Goal: Task Accomplishment & Management: Manage account settings

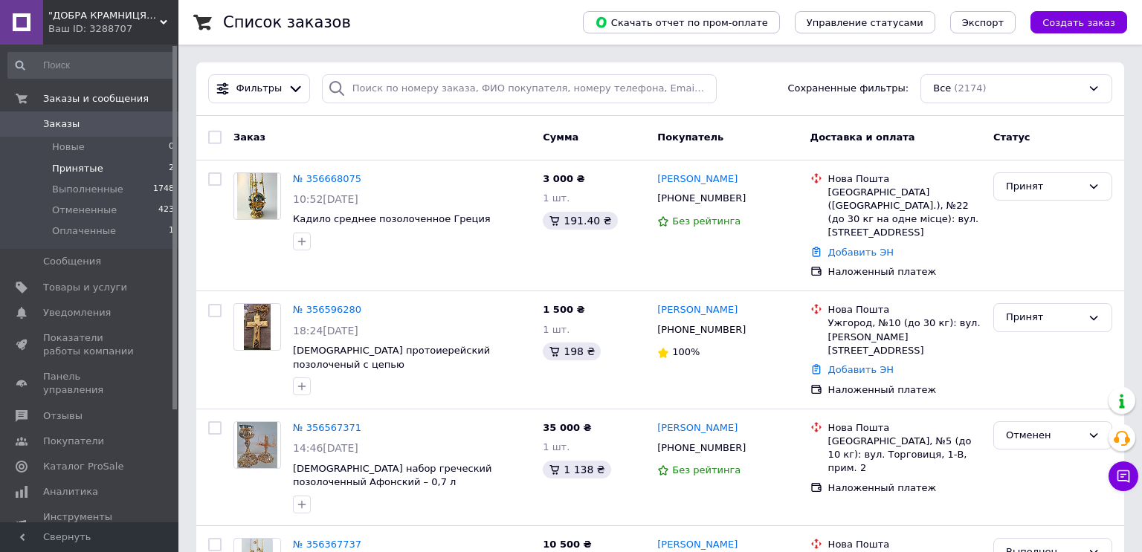
click at [74, 171] on span "Принятые" at bounding box center [77, 168] width 51 height 13
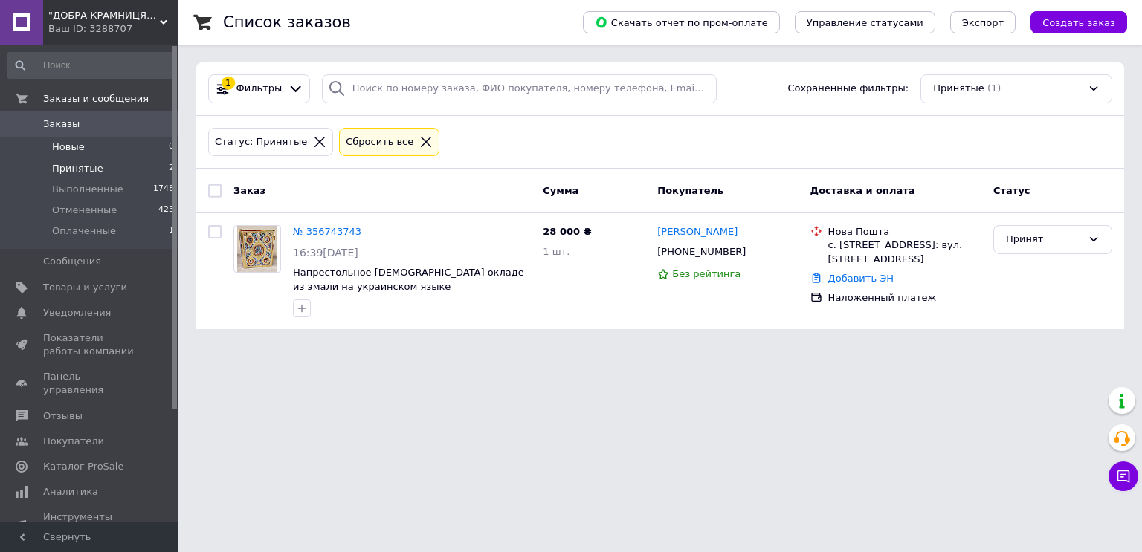
click at [56, 141] on span "Новые" at bounding box center [68, 146] width 33 height 13
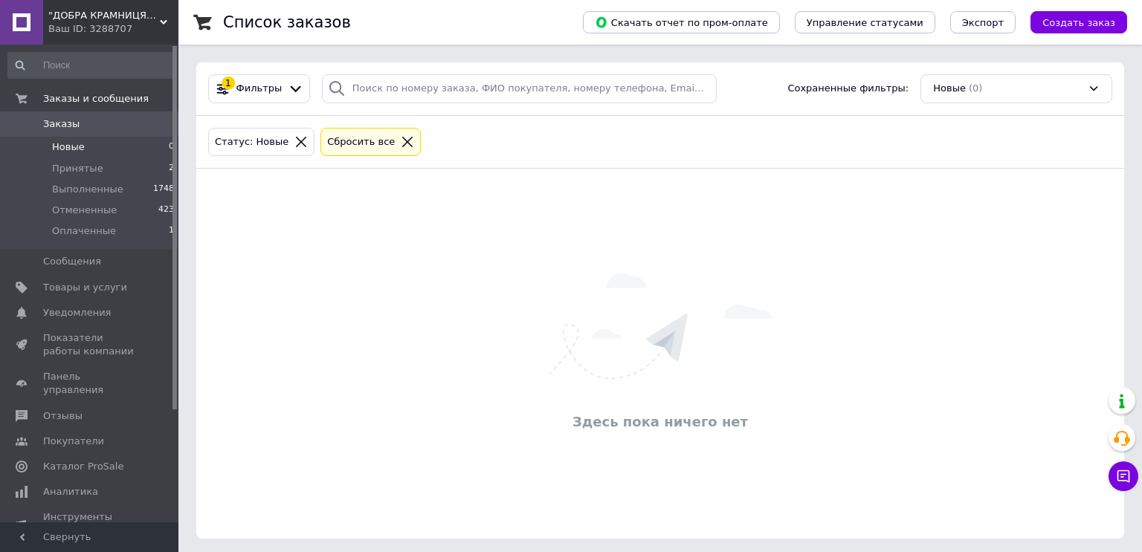
click at [401, 144] on icon at bounding box center [407, 141] width 13 height 13
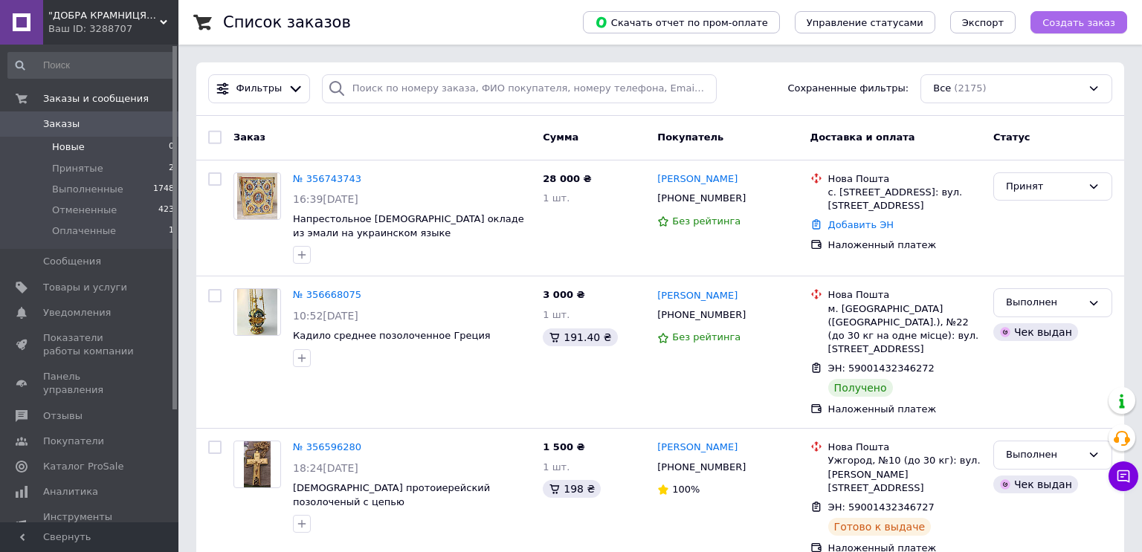
click at [1053, 25] on span "Создать заказ" at bounding box center [1078, 22] width 73 height 11
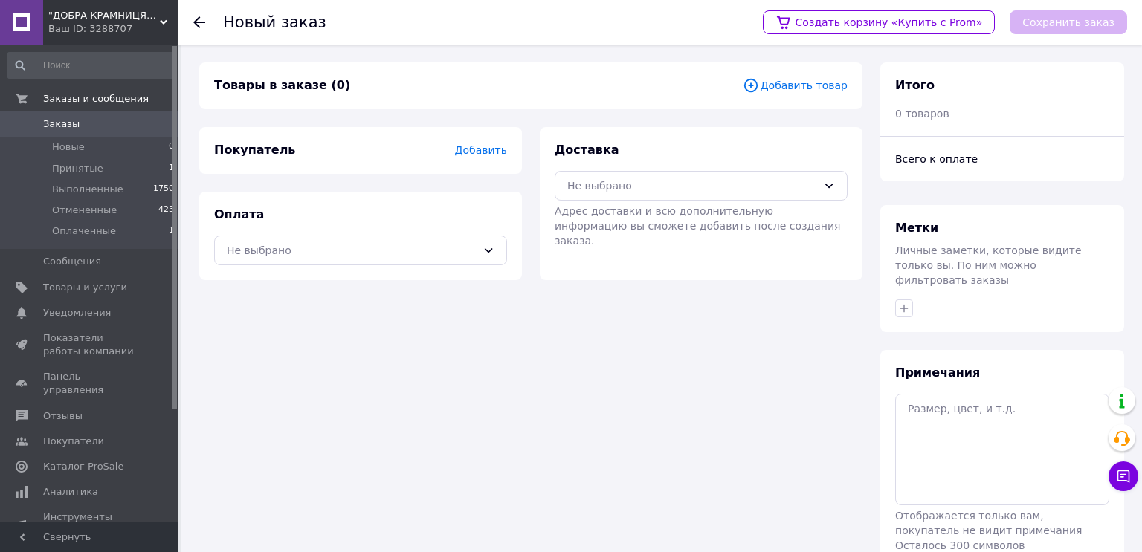
click at [485, 153] on span "Добавить" at bounding box center [481, 150] width 52 height 12
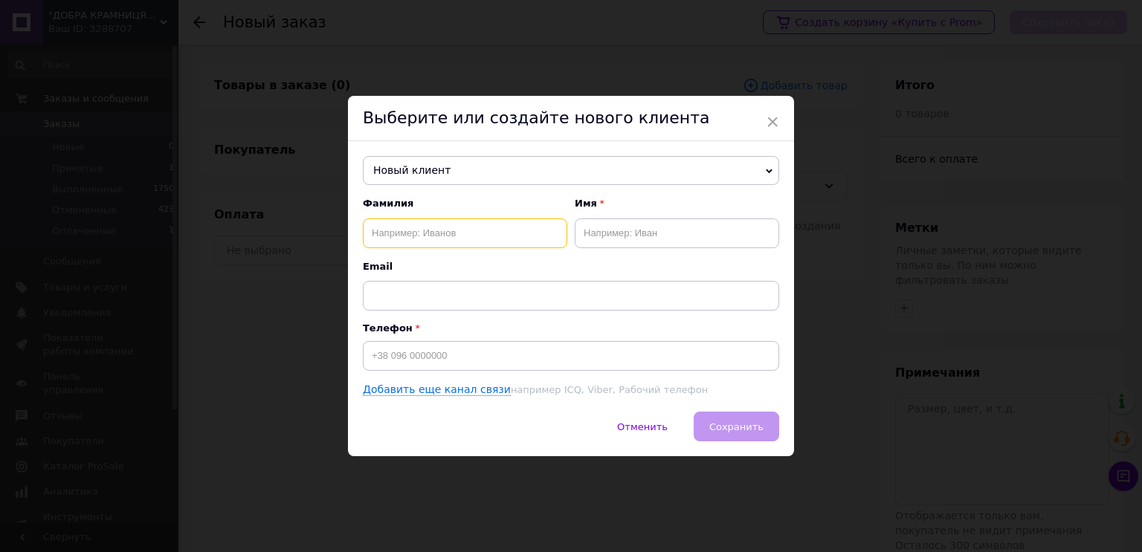
click at [429, 237] on input "text" at bounding box center [465, 233] width 204 height 30
type input "Камбур"
click at [627, 223] on input "text" at bounding box center [676, 233] width 204 height 30
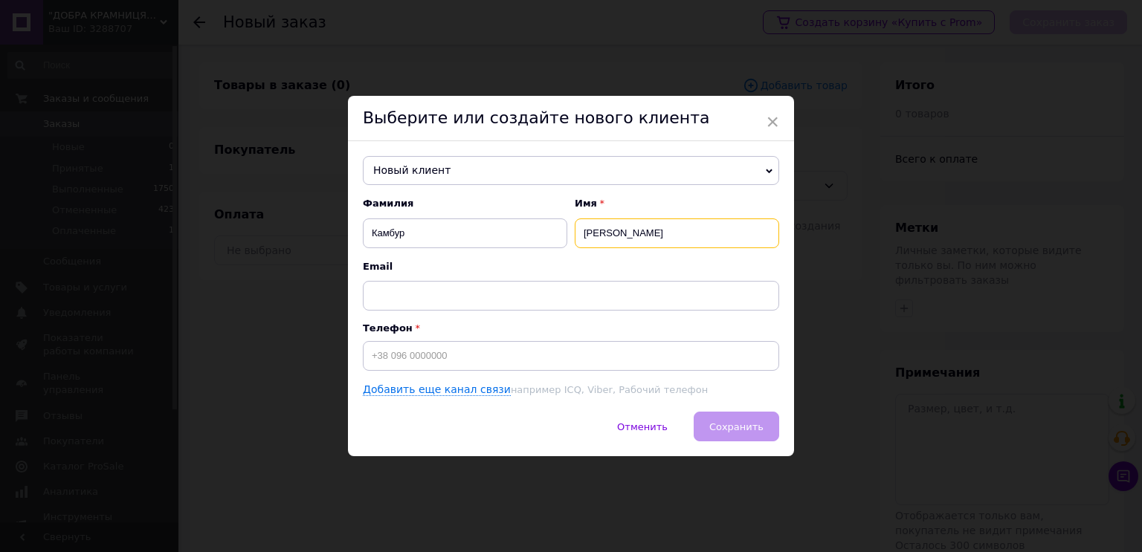
type input "Володимир"
click at [388, 298] on input "text" at bounding box center [571, 296] width 416 height 30
type input "elada8276@gmail.com"
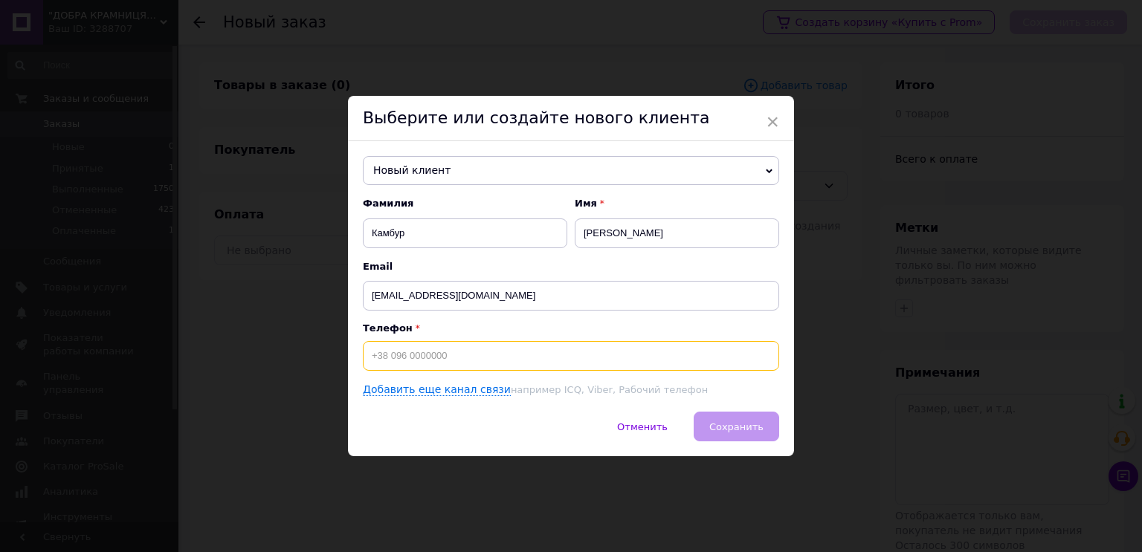
click at [411, 357] on input at bounding box center [571, 356] width 416 height 30
type input "[PHONE_NUMBER]"
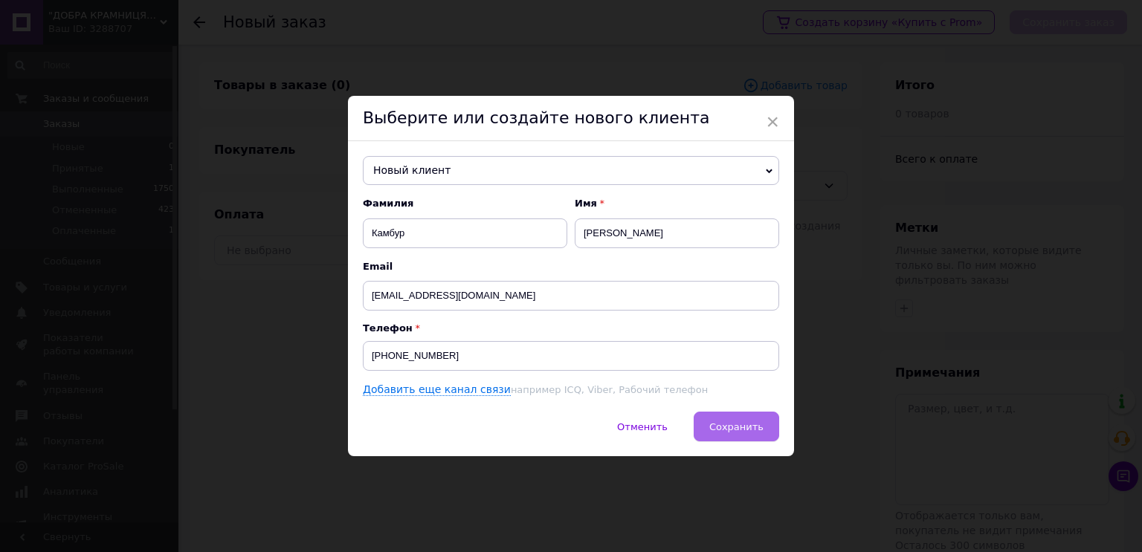
click at [720, 435] on button "Сохранить" at bounding box center [735, 427] width 85 height 30
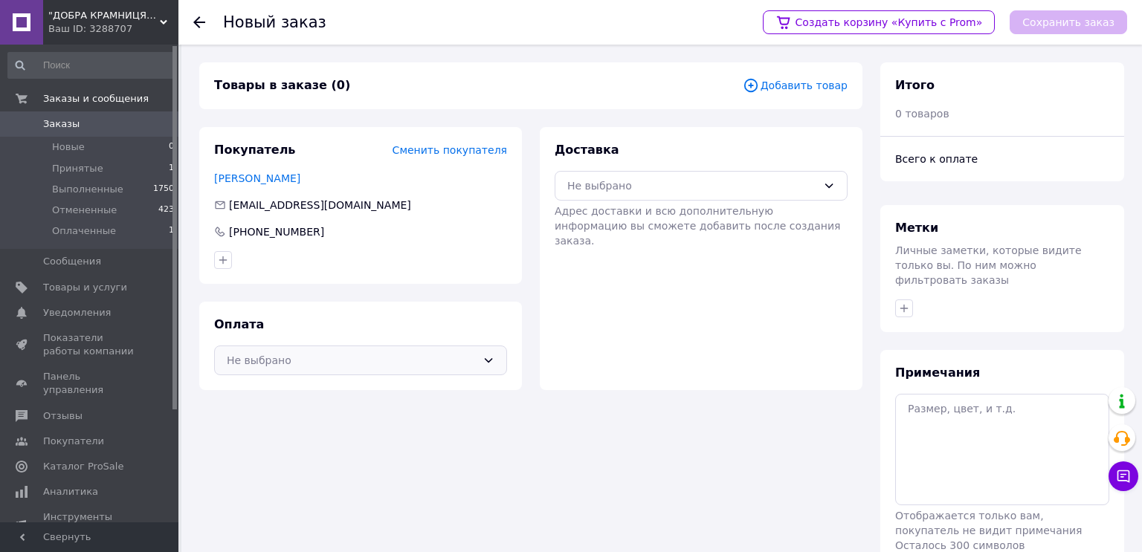
click at [435, 369] on div "Не выбрано" at bounding box center [360, 361] width 293 height 30
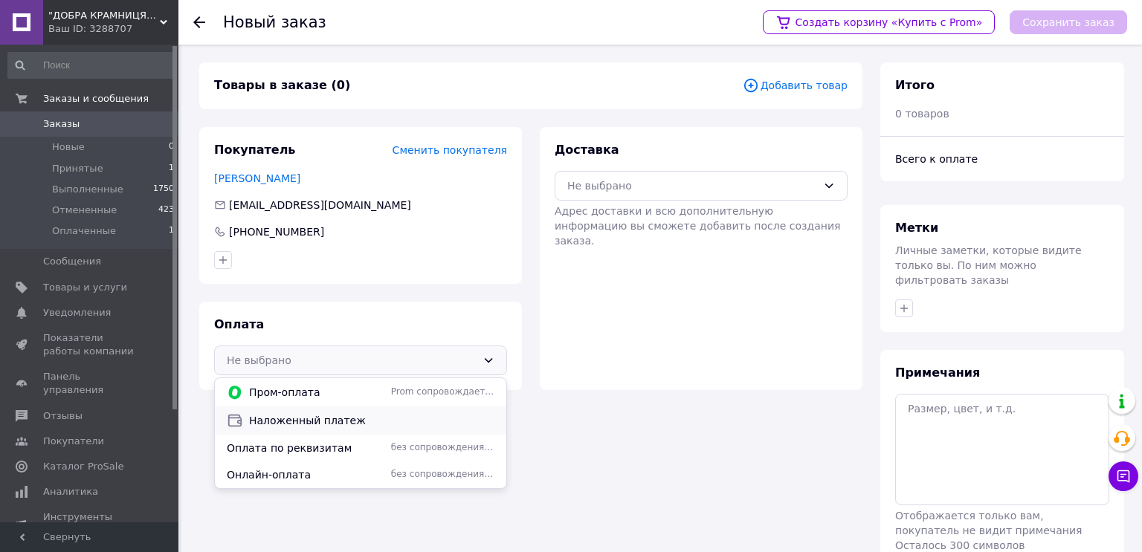
click at [364, 424] on span "Наложенный платеж" at bounding box center [371, 420] width 245 height 15
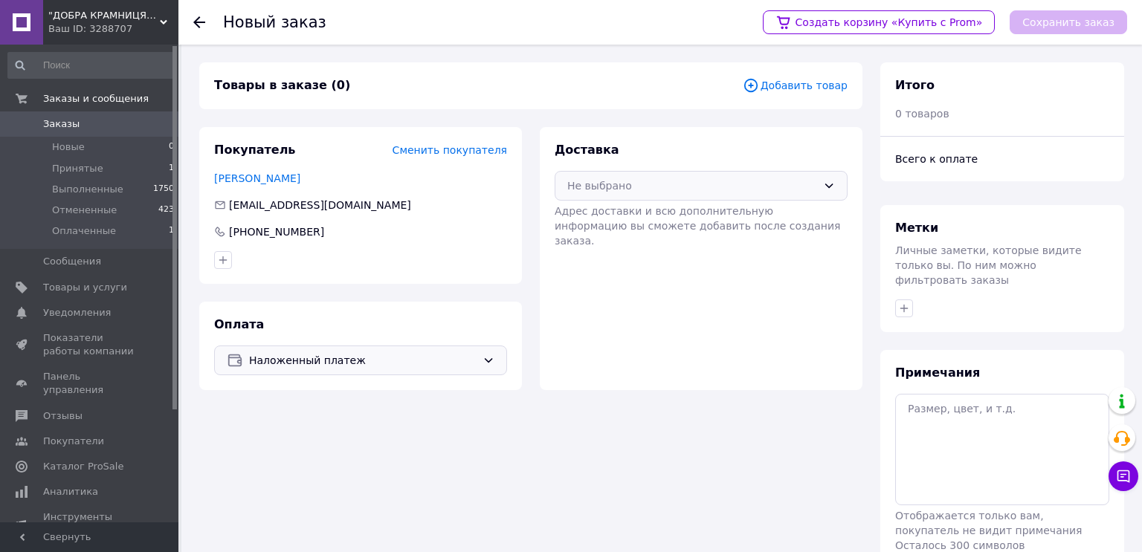
click at [829, 183] on icon at bounding box center [829, 186] width 12 height 12
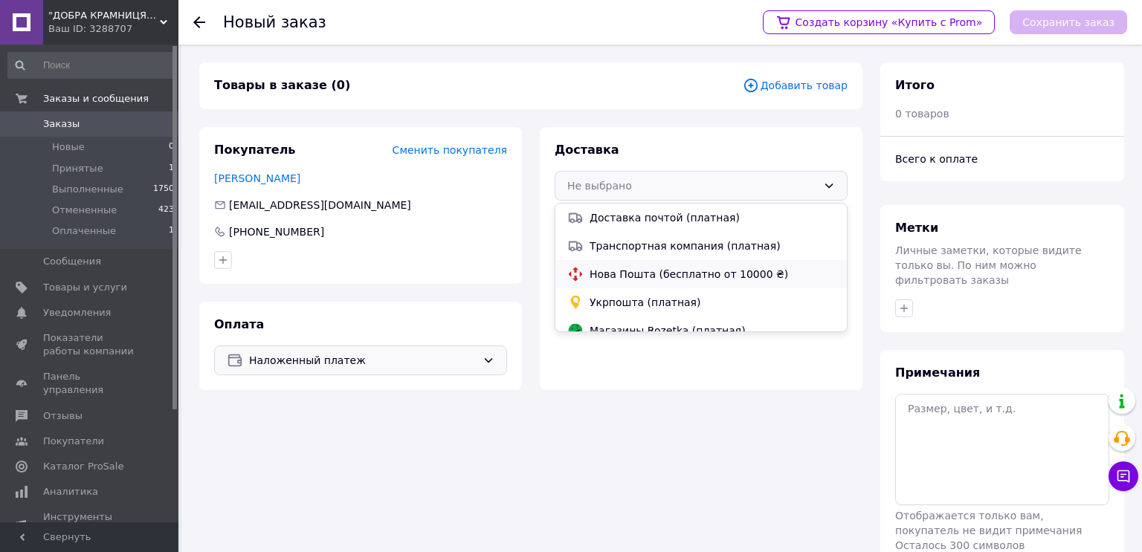
click at [714, 276] on span "Нова Пошта (бесплатно от 10000 ₴)" at bounding box center [711, 274] width 245 height 15
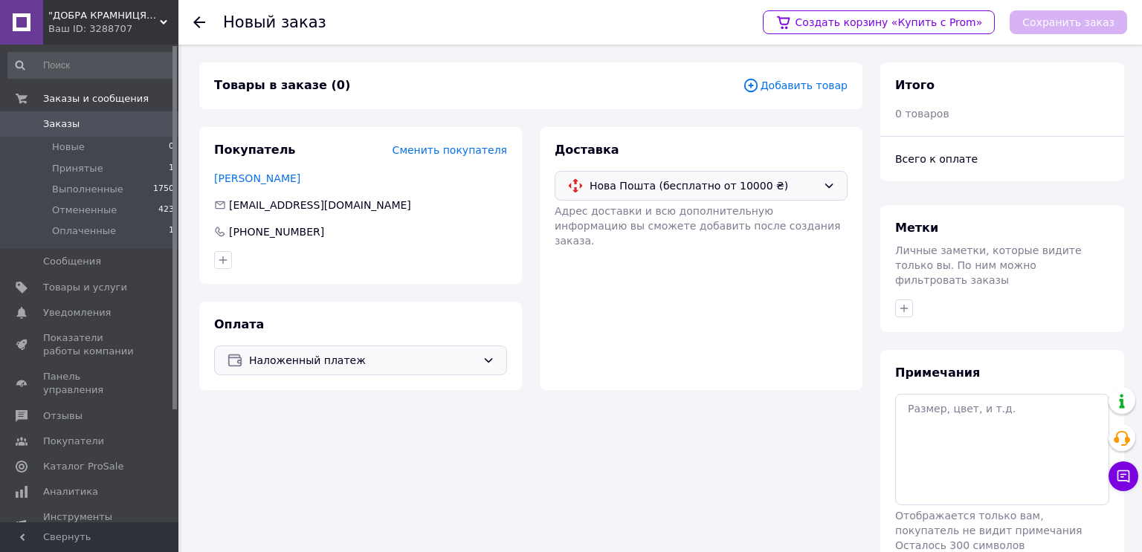
click at [785, 81] on span "Добавить товар" at bounding box center [794, 85] width 105 height 16
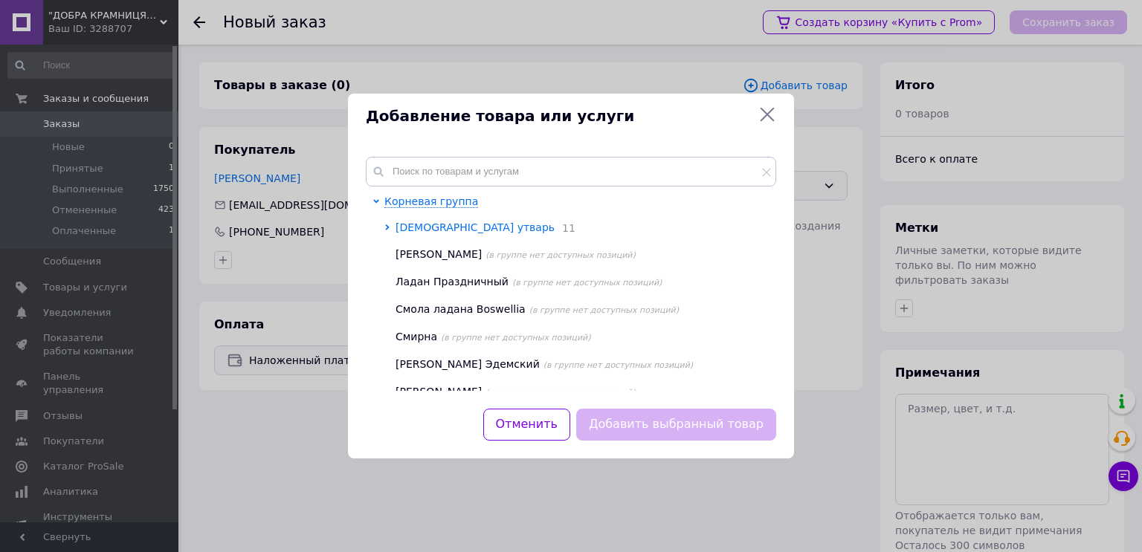
click at [445, 230] on span "Церковная утварь" at bounding box center [474, 227] width 159 height 12
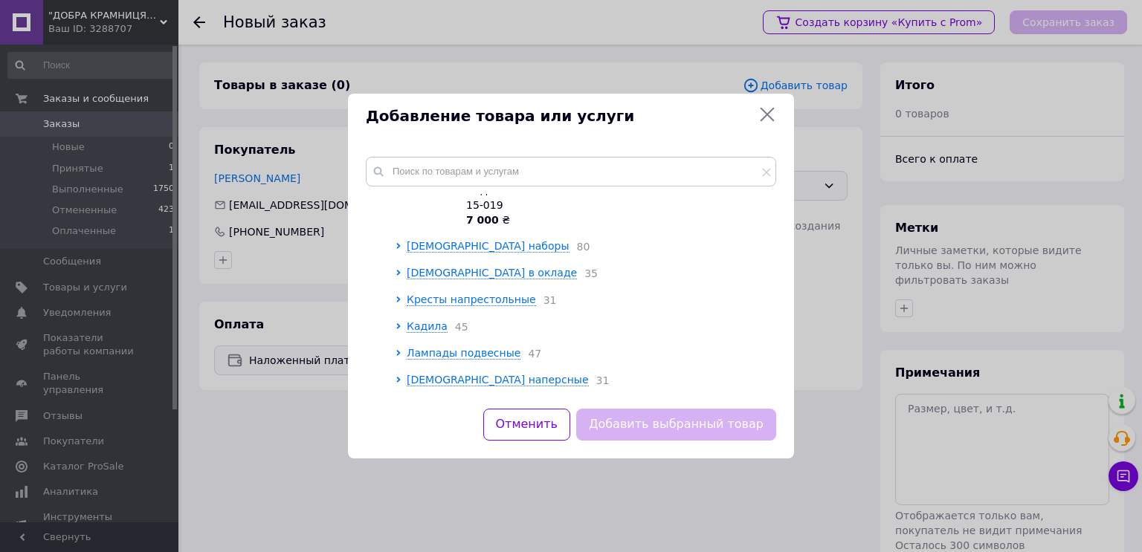
scroll to position [873, 0]
click at [476, 294] on span "Кресты напрестольные" at bounding box center [471, 300] width 129 height 12
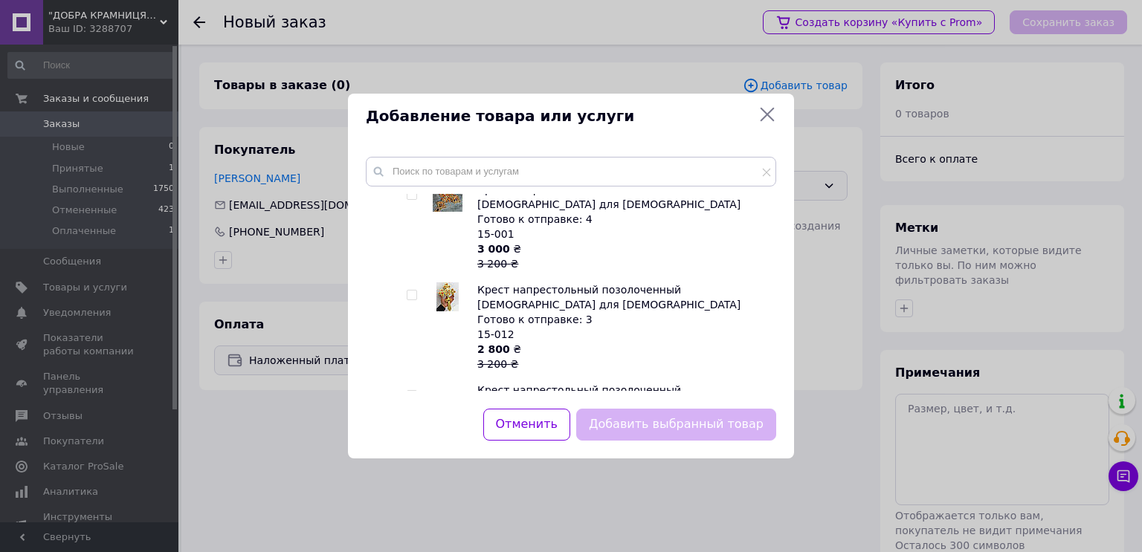
scroll to position [1013, 0]
click at [411, 288] on input "checkbox" at bounding box center [412, 293] width 10 height 10
checkbox input "true"
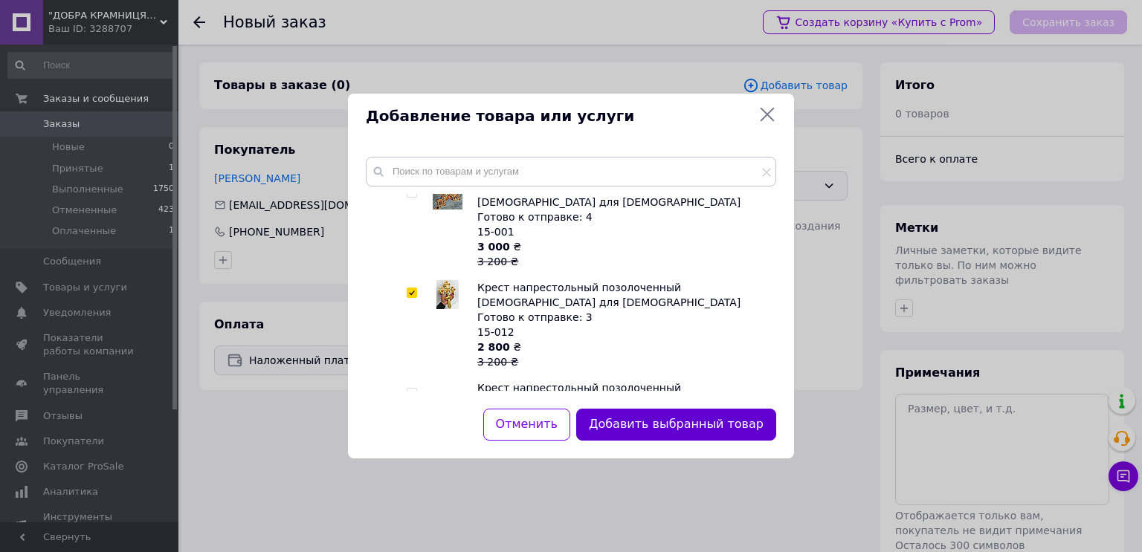
click at [725, 423] on button "Добавить выбранный товар" at bounding box center [676, 425] width 200 height 32
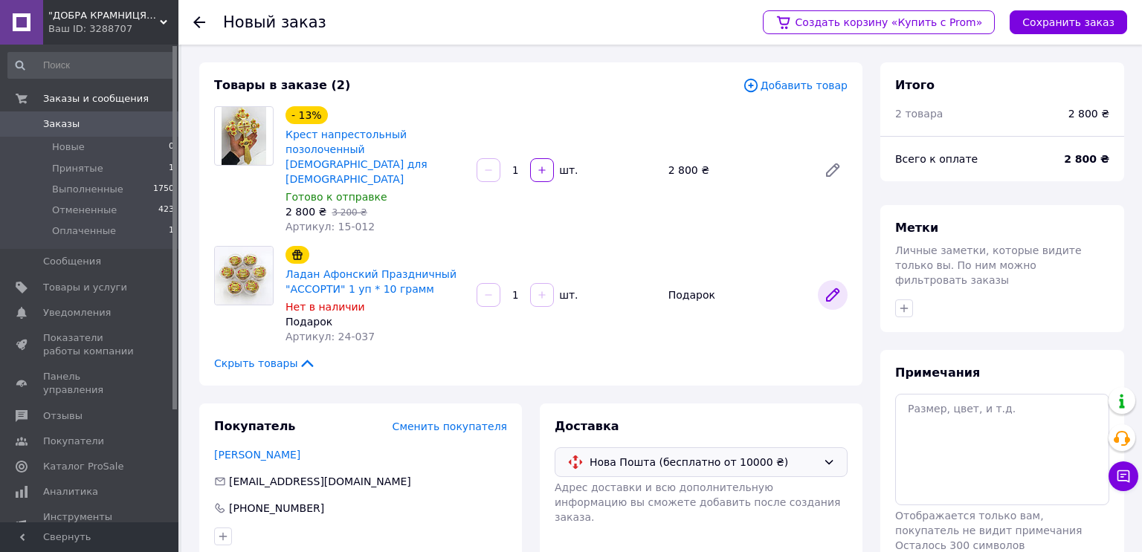
click at [833, 286] on icon at bounding box center [832, 295] width 18 height 18
click at [488, 283] on div at bounding box center [488, 295] width 27 height 24
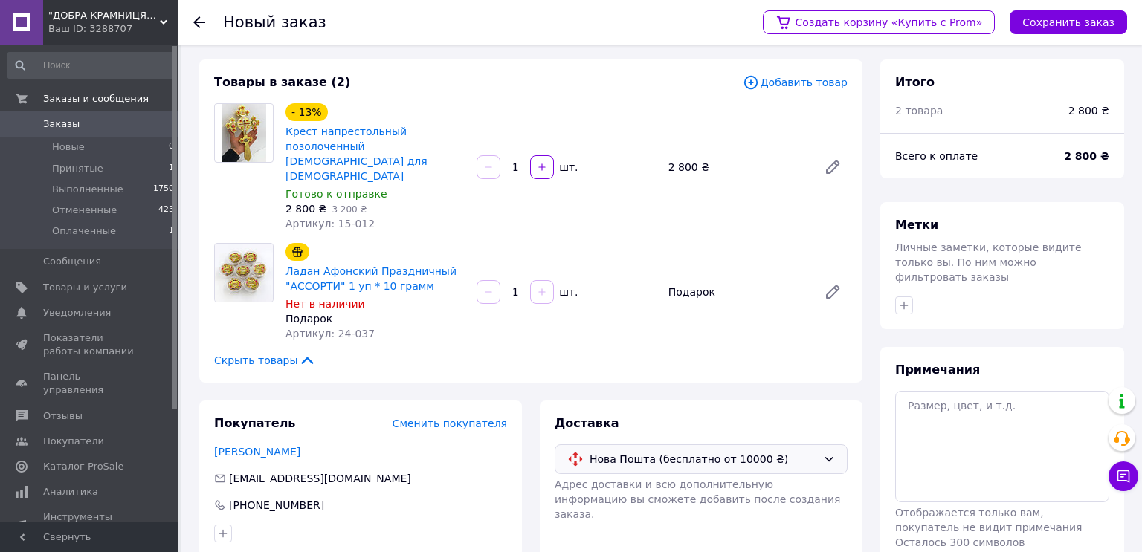
scroll to position [0, 0]
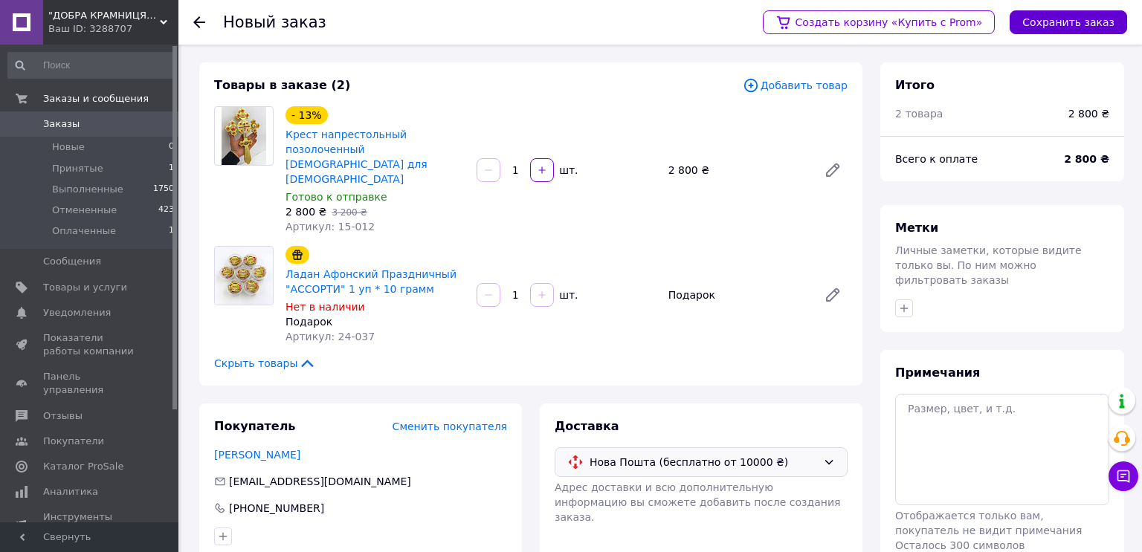
click at [1052, 22] on button "Сохранить заказ" at bounding box center [1067, 22] width 117 height 24
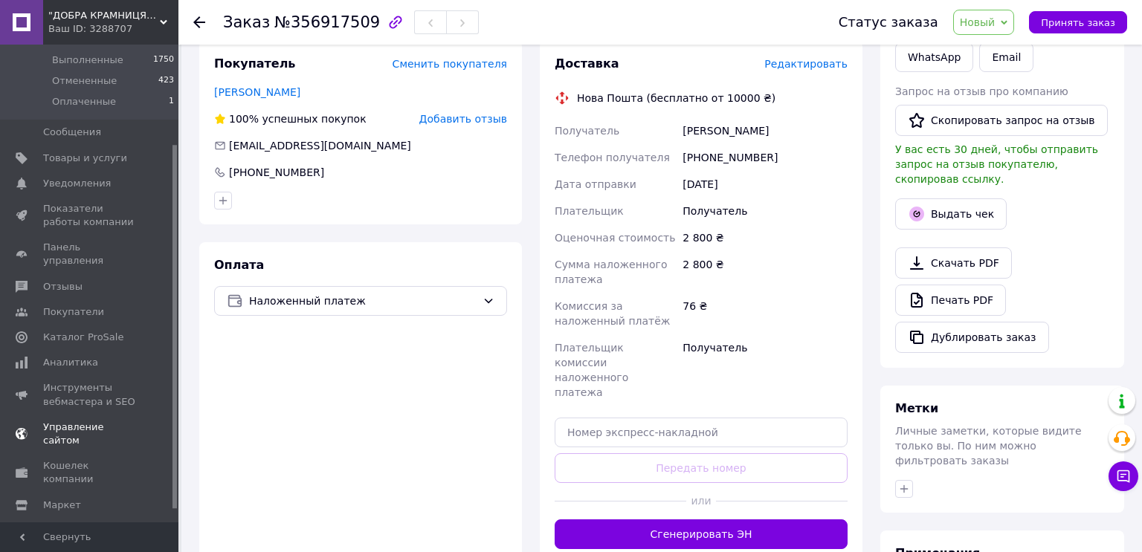
scroll to position [134, 0]
click at [77, 416] on span "Управление сайтом" at bounding box center [90, 429] width 94 height 27
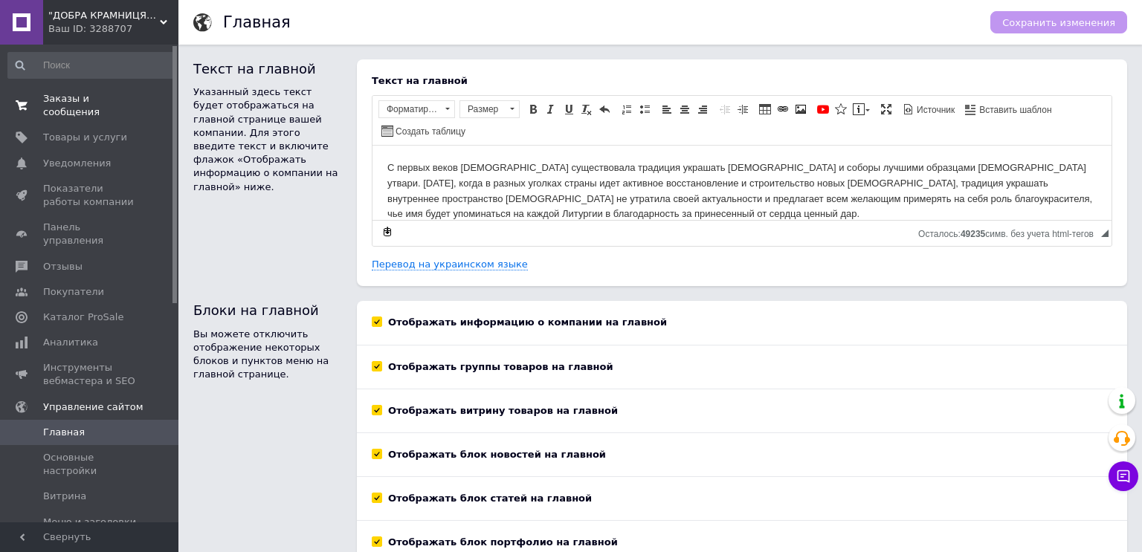
click at [54, 97] on span "Заказы и сообщения" at bounding box center [90, 105] width 94 height 27
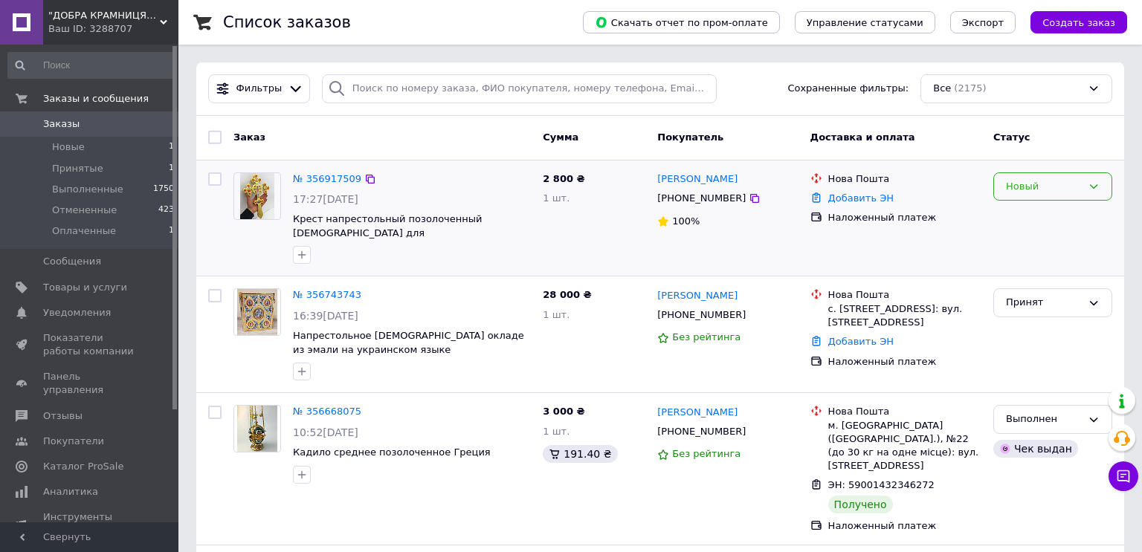
click at [1062, 184] on div "Новый" at bounding box center [1044, 187] width 76 height 16
click at [1037, 215] on li "Принят" at bounding box center [1052, 217] width 117 height 27
click at [313, 180] on link "№ 356917509" at bounding box center [328, 178] width 68 height 11
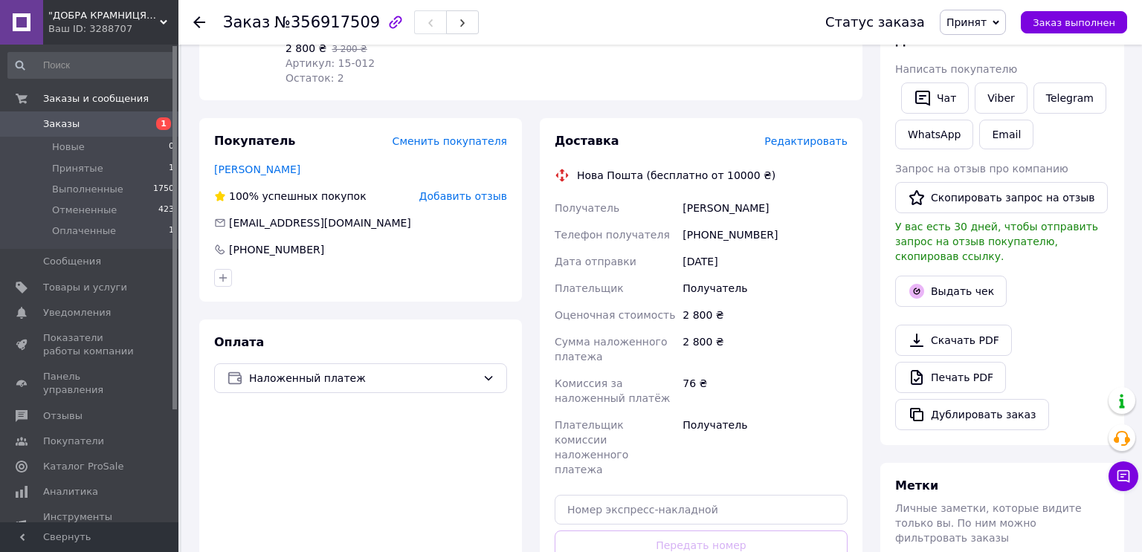
scroll to position [228, 0]
click at [793, 136] on span "Редактировать" at bounding box center [805, 142] width 83 height 12
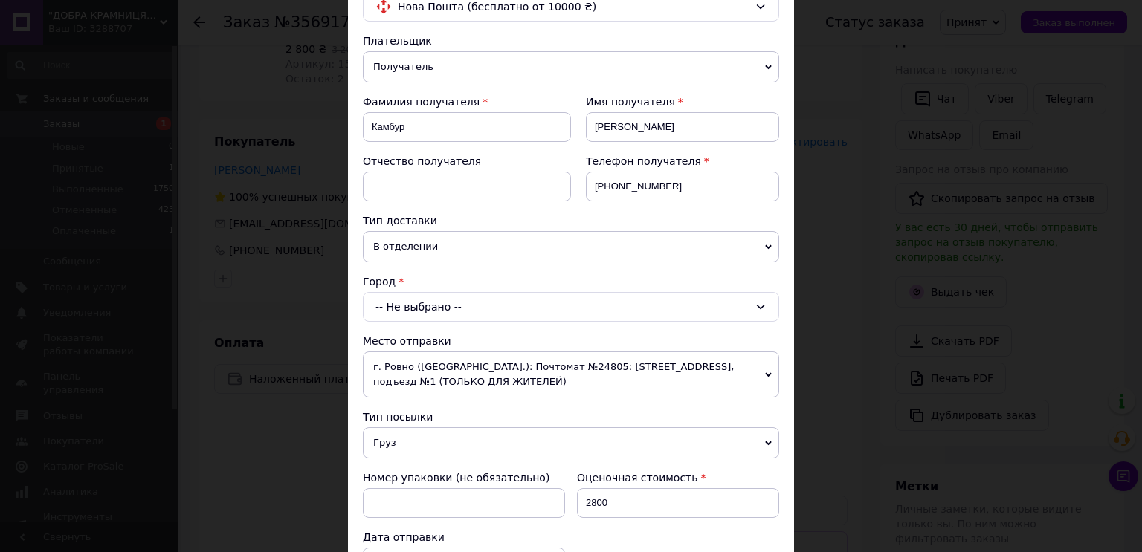
scroll to position [141, 0]
click at [746, 302] on div "-- Не выбрано --" at bounding box center [571, 304] width 416 height 30
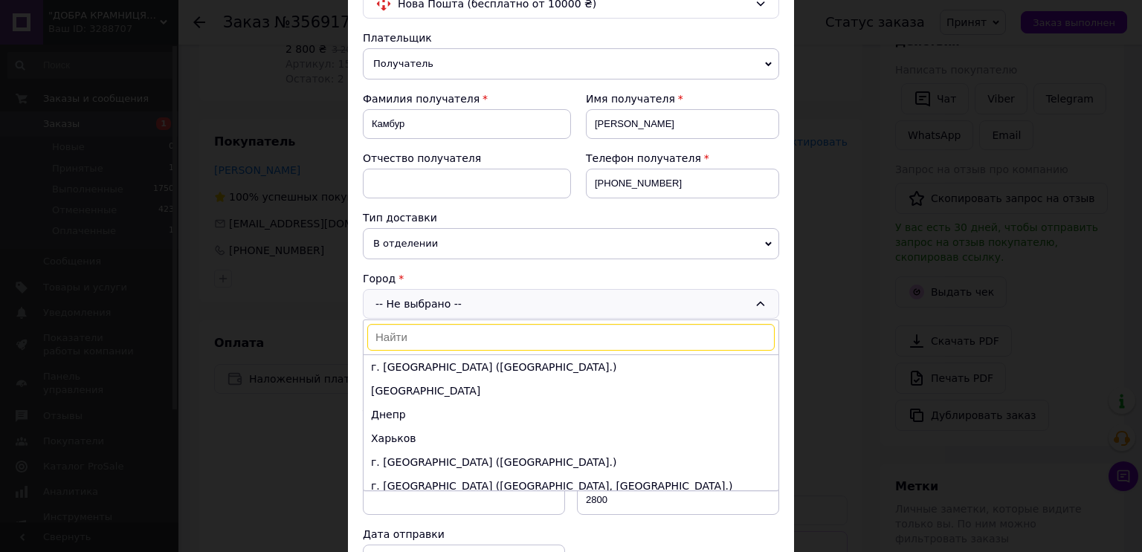
click at [414, 388] on li "Одесса" at bounding box center [570, 391] width 415 height 24
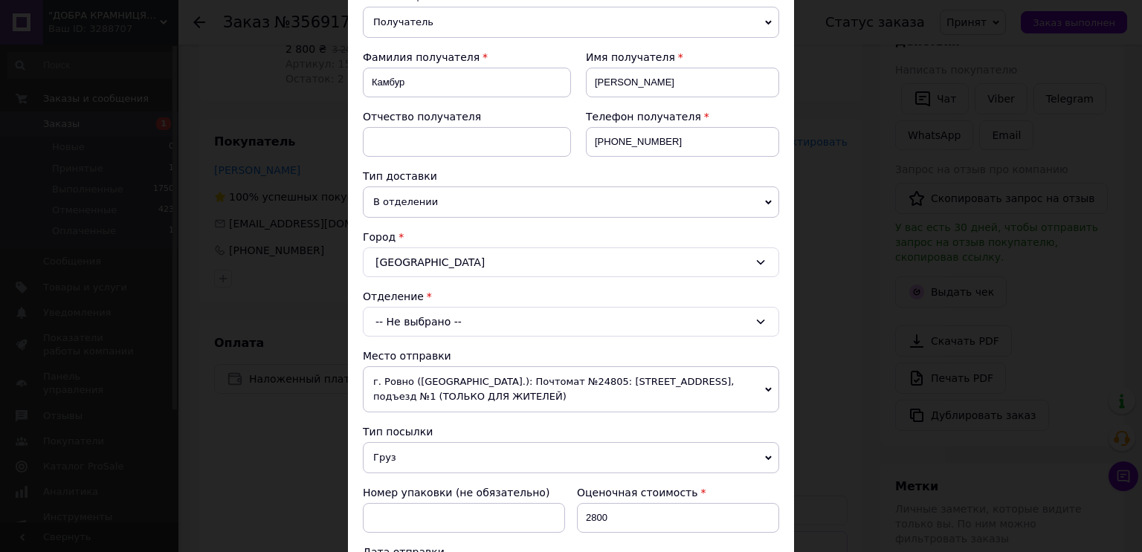
scroll to position [190, 0]
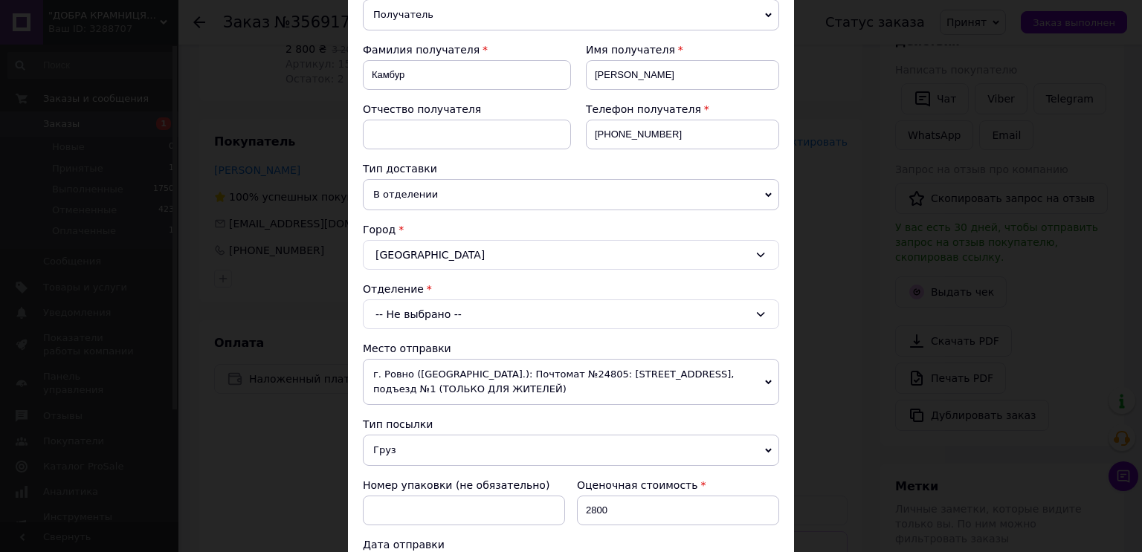
click at [754, 308] on icon at bounding box center [760, 314] width 12 height 12
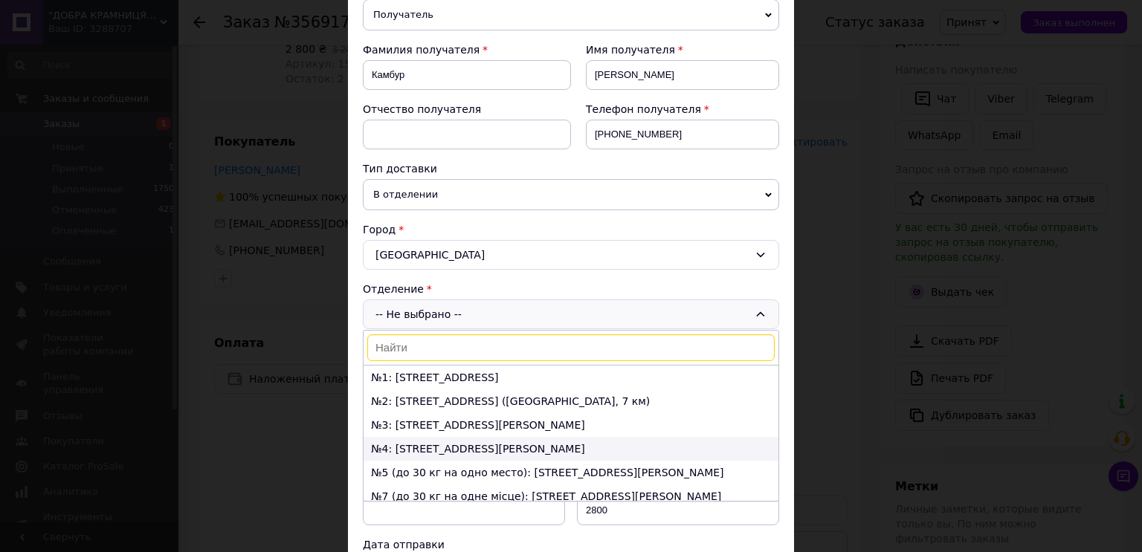
scroll to position [16, 0]
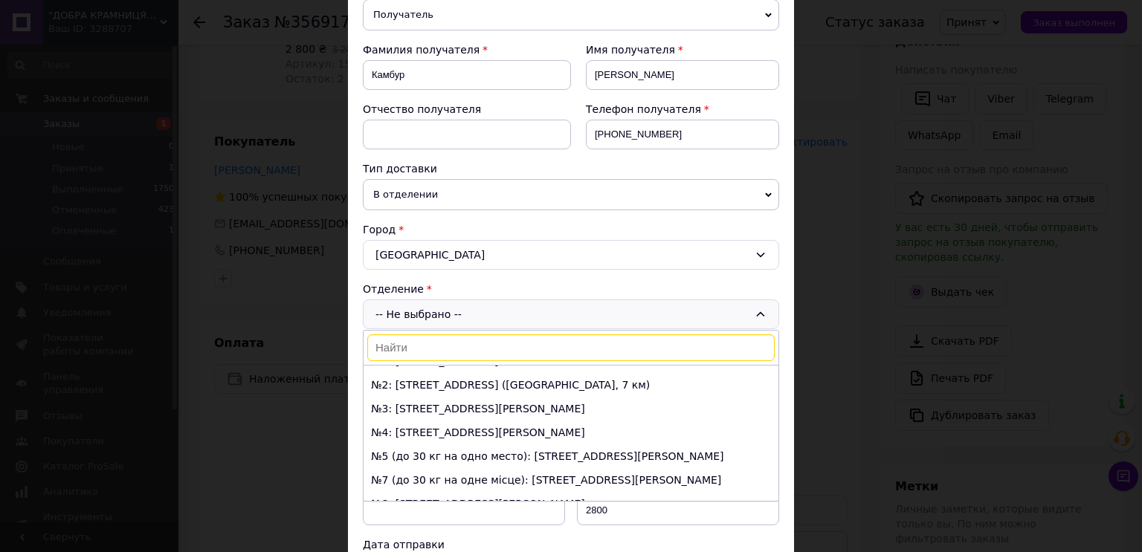
click at [456, 410] on li "№3: ул. Дальницкая, 23/4" at bounding box center [570, 409] width 415 height 24
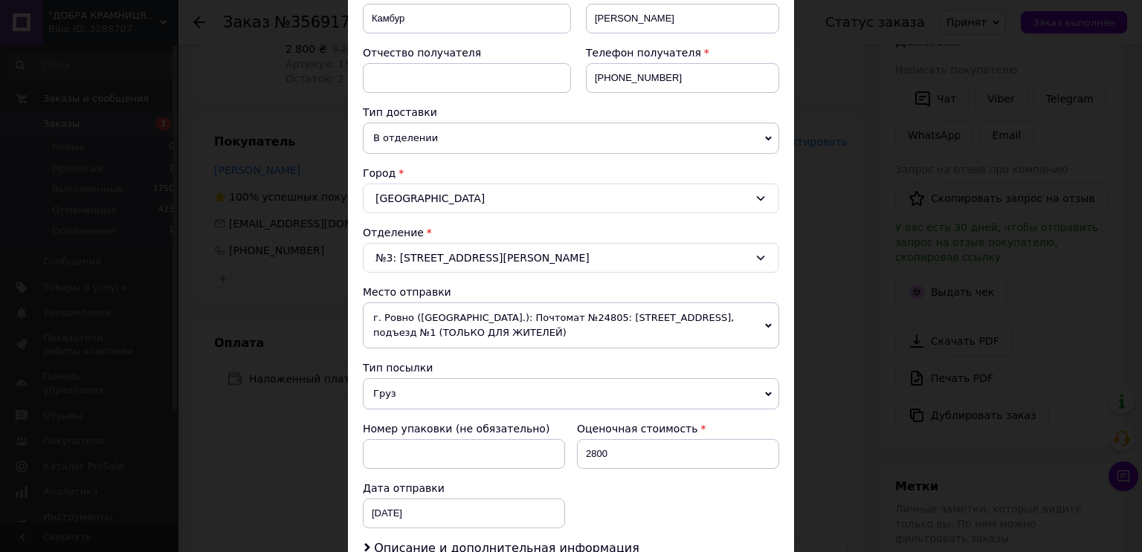
scroll to position [253, 0]
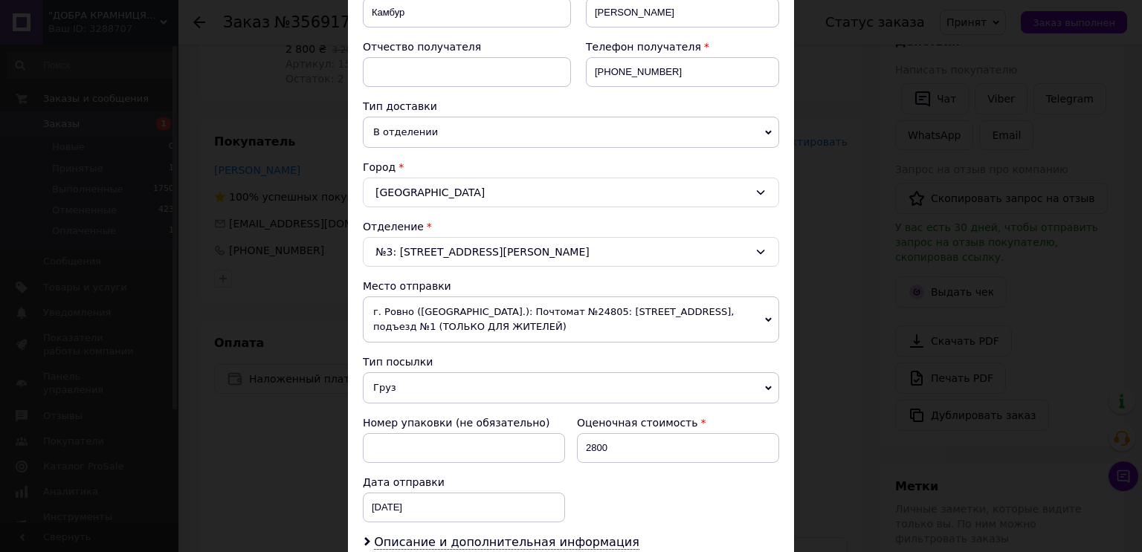
click at [765, 317] on icon at bounding box center [768, 319] width 7 height 4
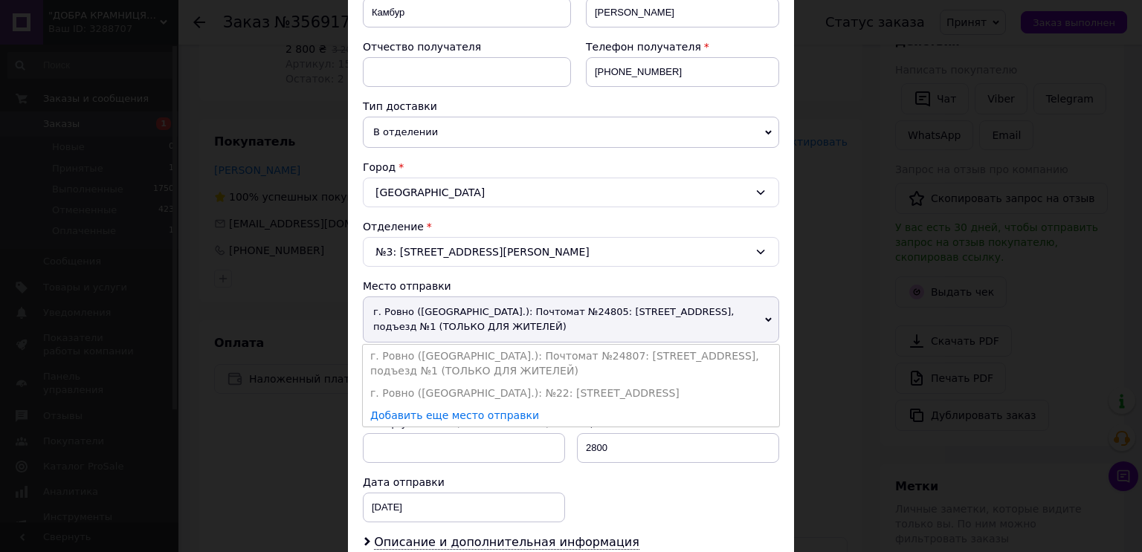
click at [559, 360] on li "г. Ровно (Ровенская обл.): Почтомат №24807: ул. В. Черновола, 91а, подъезд №1 (…" at bounding box center [571, 363] width 416 height 37
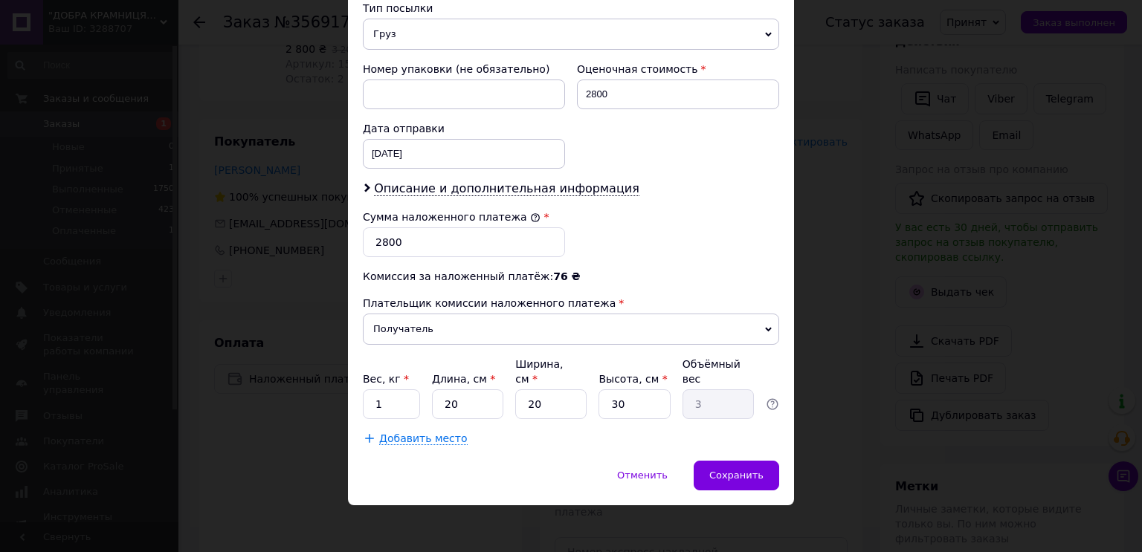
scroll to position [606, 0]
drag, startPoint x: 384, startPoint y: 404, endPoint x: 369, endPoint y: 404, distance: 15.6
click at [369, 404] on input "1" at bounding box center [391, 404] width 57 height 30
type input "3"
click at [577, 405] on input "20" at bounding box center [550, 404] width 71 height 30
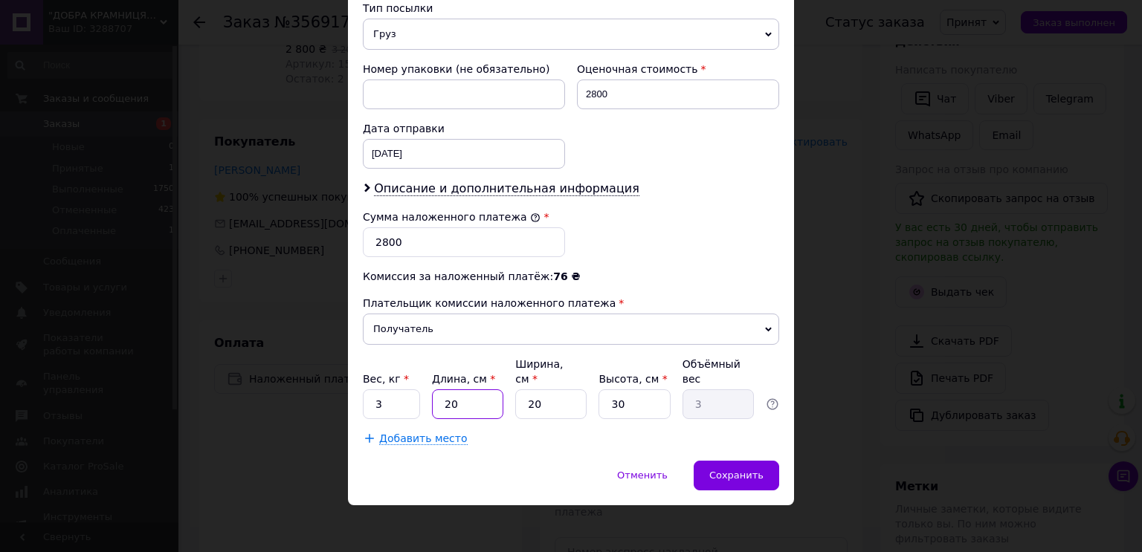
drag, startPoint x: 459, startPoint y: 401, endPoint x: 441, endPoint y: 401, distance: 18.6
click at [441, 401] on input "20" at bounding box center [467, 404] width 71 height 30
click at [745, 472] on span "Сохранить" at bounding box center [736, 475] width 54 height 11
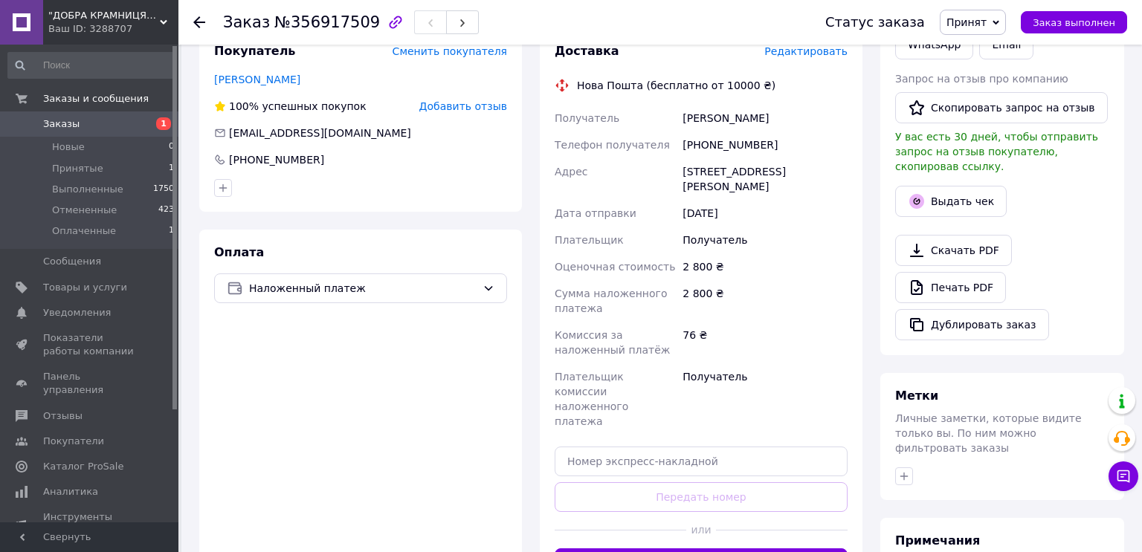
scroll to position [320, 0]
click at [676, 548] on button "Сгенерировать ЭН" at bounding box center [700, 563] width 293 height 30
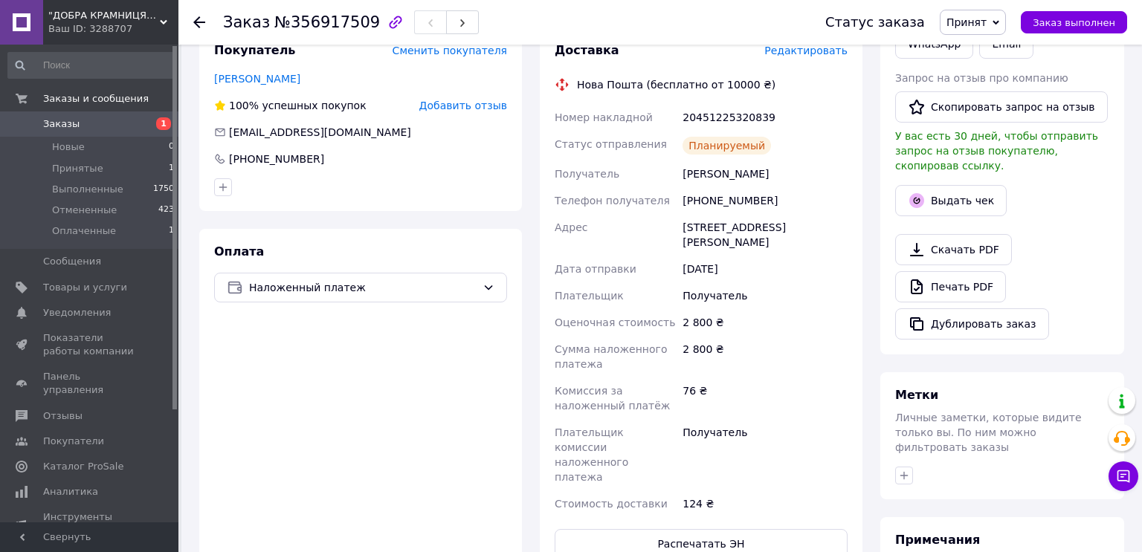
click at [63, 125] on span "Заказы" at bounding box center [61, 123] width 36 height 13
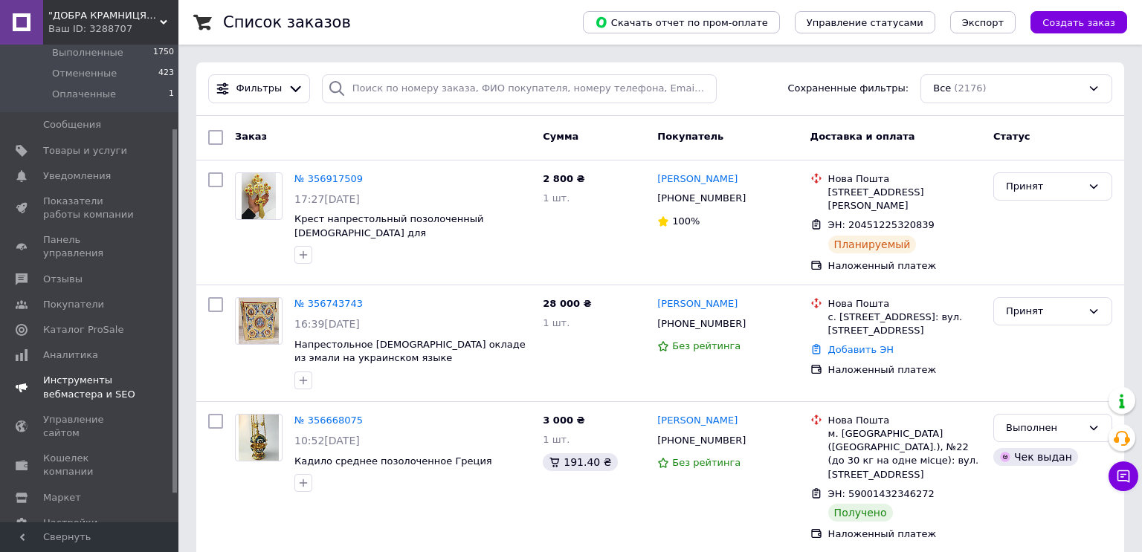
scroll to position [148, 0]
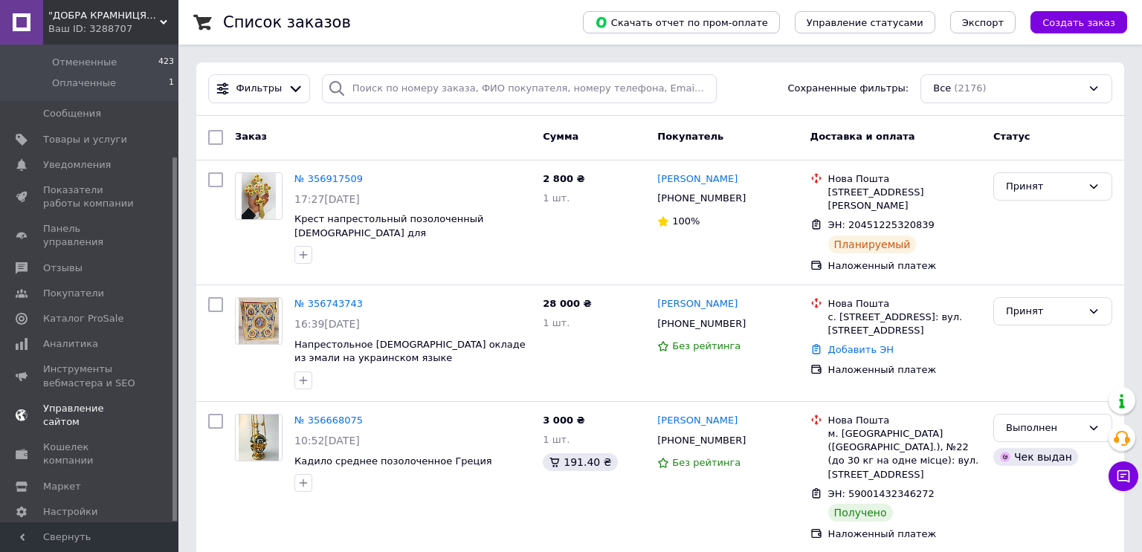
click at [83, 402] on span "Управление сайтом" at bounding box center [90, 415] width 94 height 27
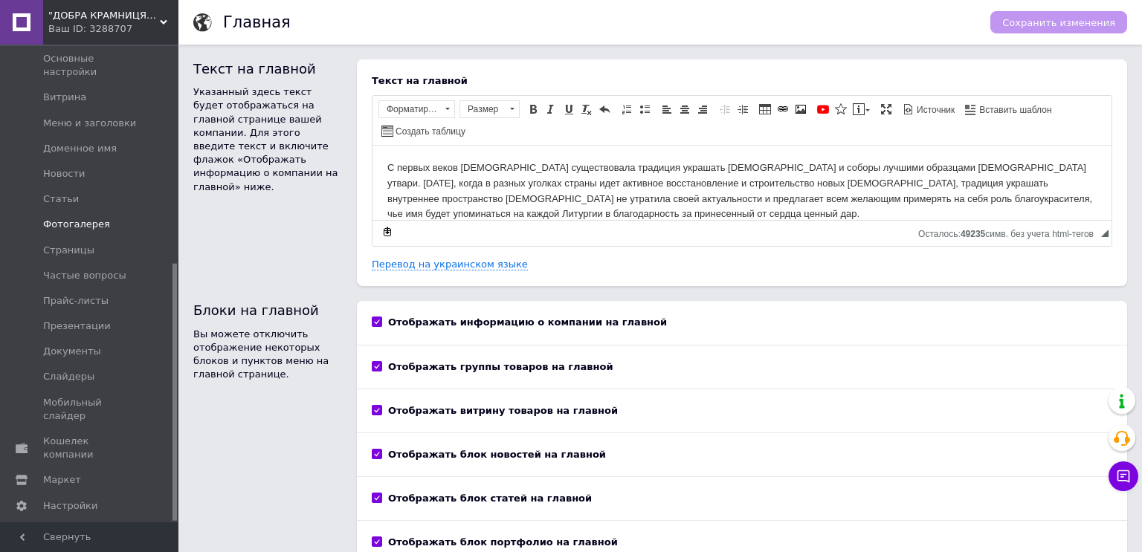
scroll to position [407, 0]
click at [69, 492] on span "Настройки" at bounding box center [70, 498] width 54 height 13
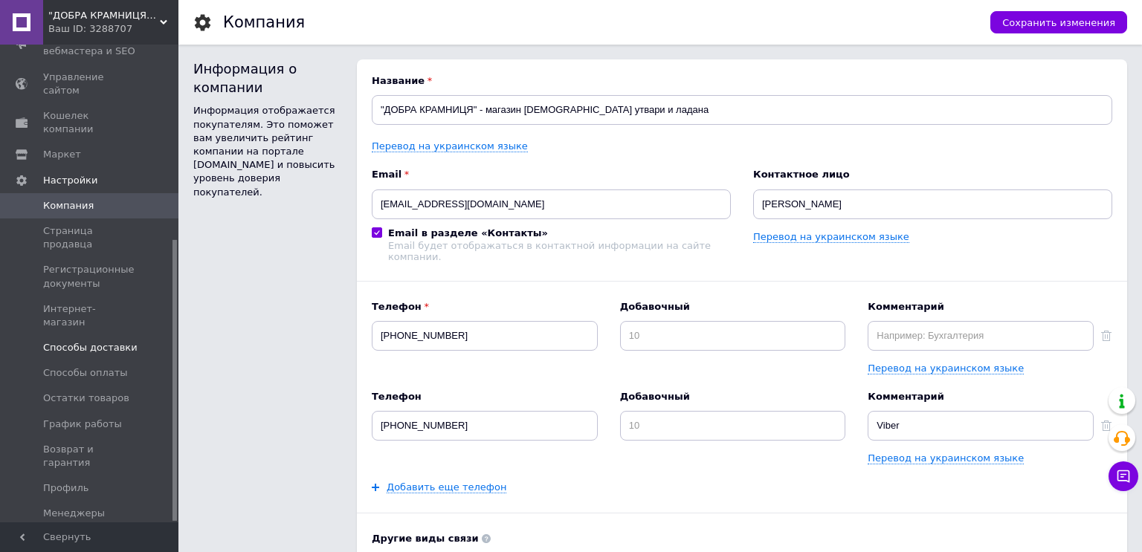
click at [72, 341] on span "Способы доставки" at bounding box center [90, 347] width 94 height 13
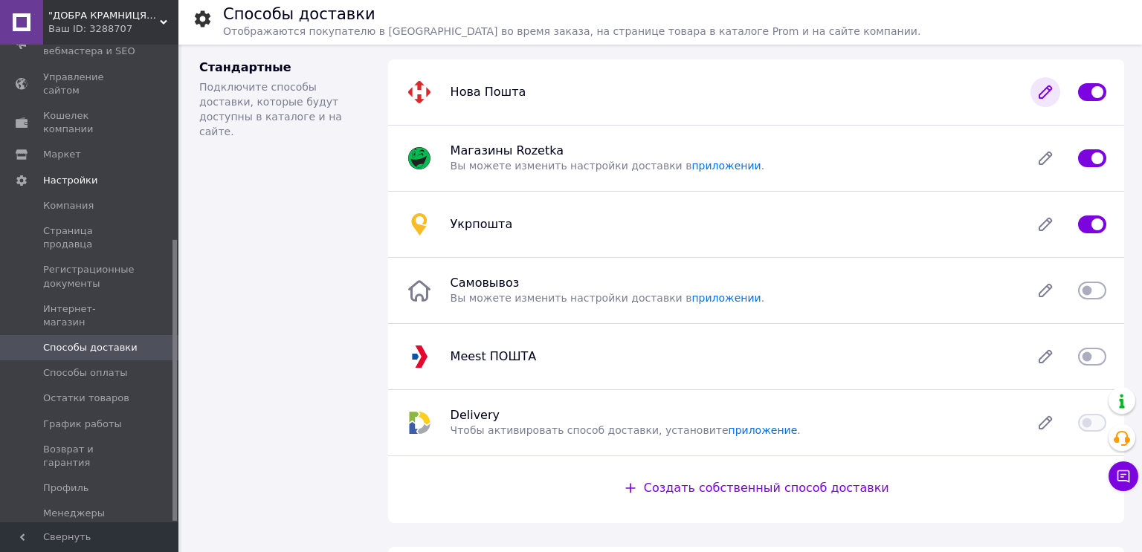
click at [1038, 92] on icon at bounding box center [1045, 92] width 30 height 30
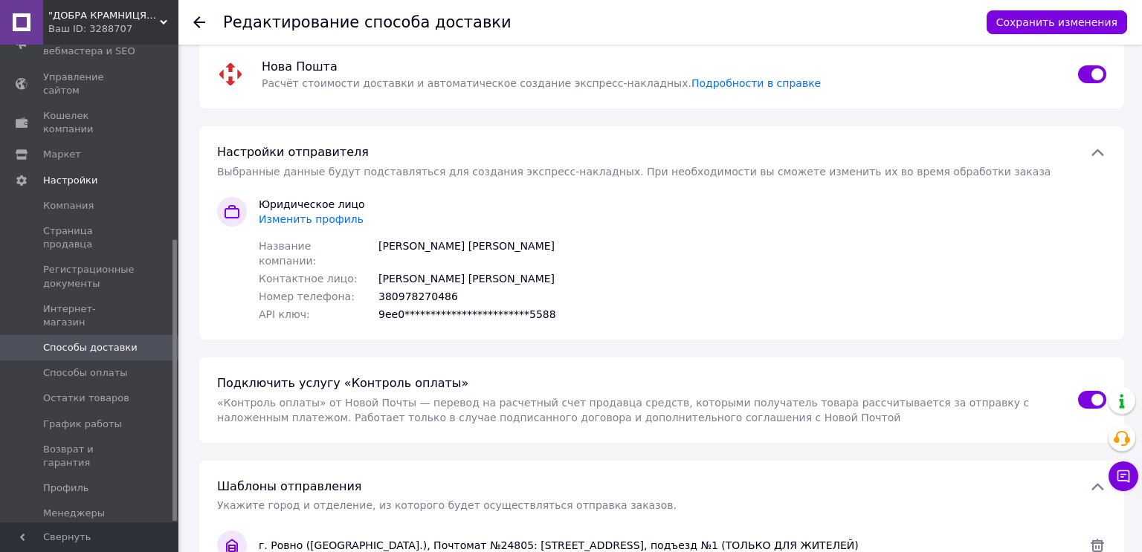
scroll to position [23, 0]
click at [305, 221] on span "Изменить профиль" at bounding box center [311, 218] width 105 height 12
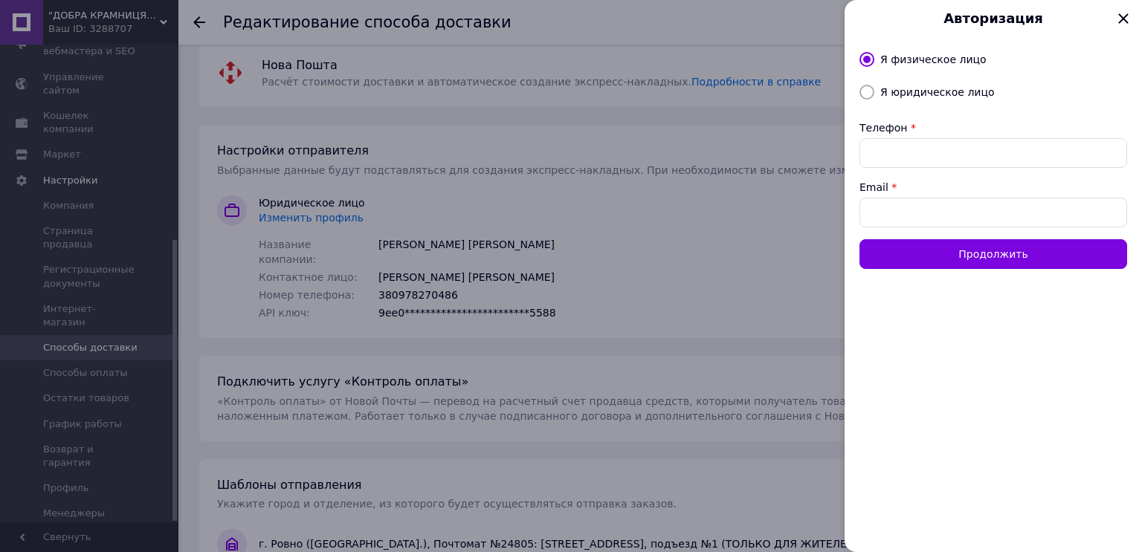
click at [868, 93] on input "Я юридическое лицо" at bounding box center [866, 92] width 15 height 15
radio input "true"
radio input "false"
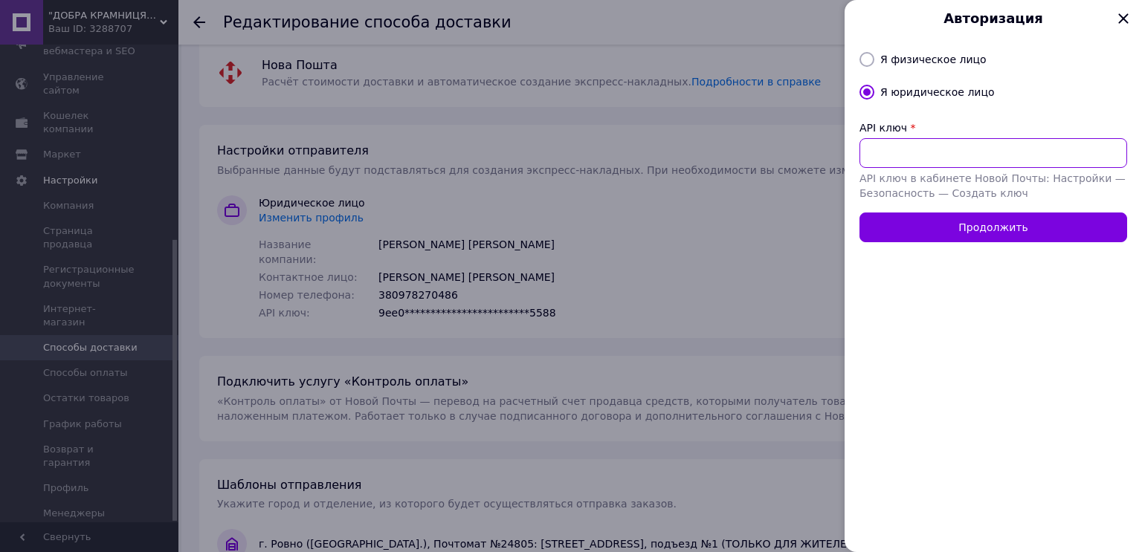
click at [883, 158] on input "API ключ" at bounding box center [993, 153] width 268 height 30
paste input "9ee0e4e495b6c048e19d17e1a4d55588"
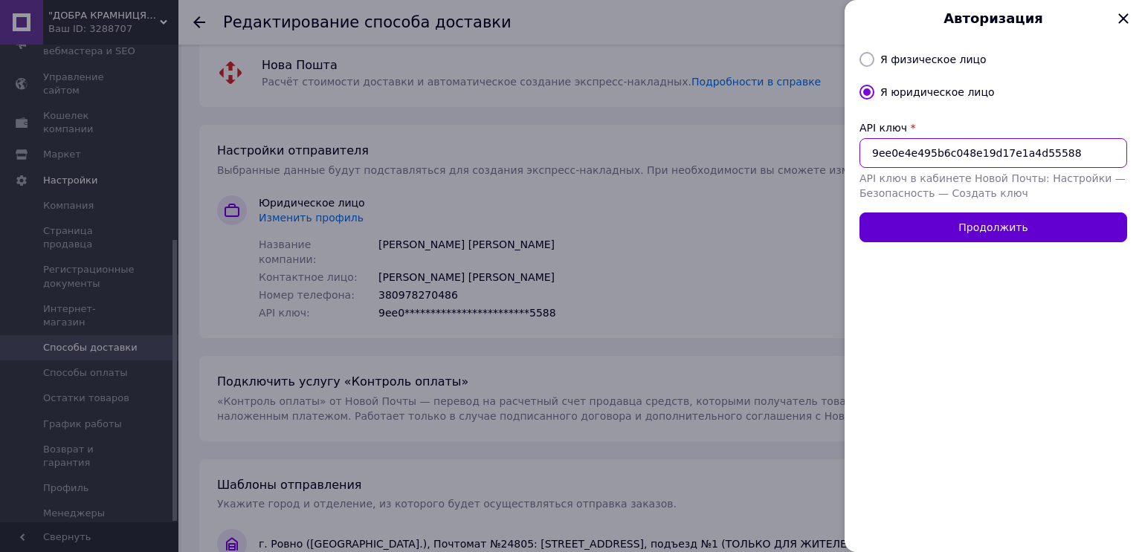
type input "9ee0e4e495b6c048e19d17e1a4d55588"
click at [951, 237] on button "Продолжить" at bounding box center [993, 228] width 268 height 30
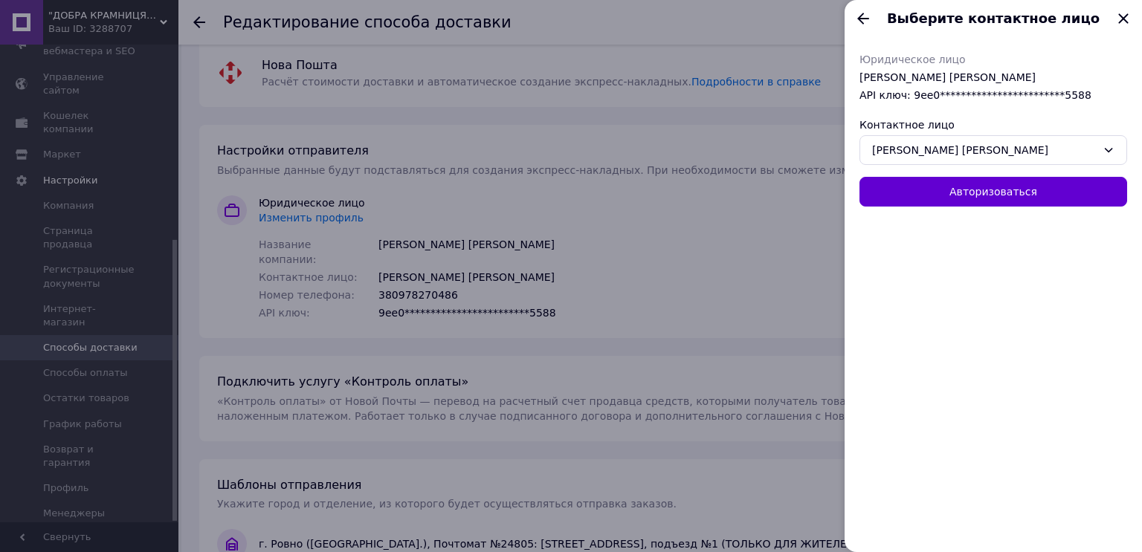
click at [948, 199] on button "Авторизоваться" at bounding box center [993, 192] width 268 height 30
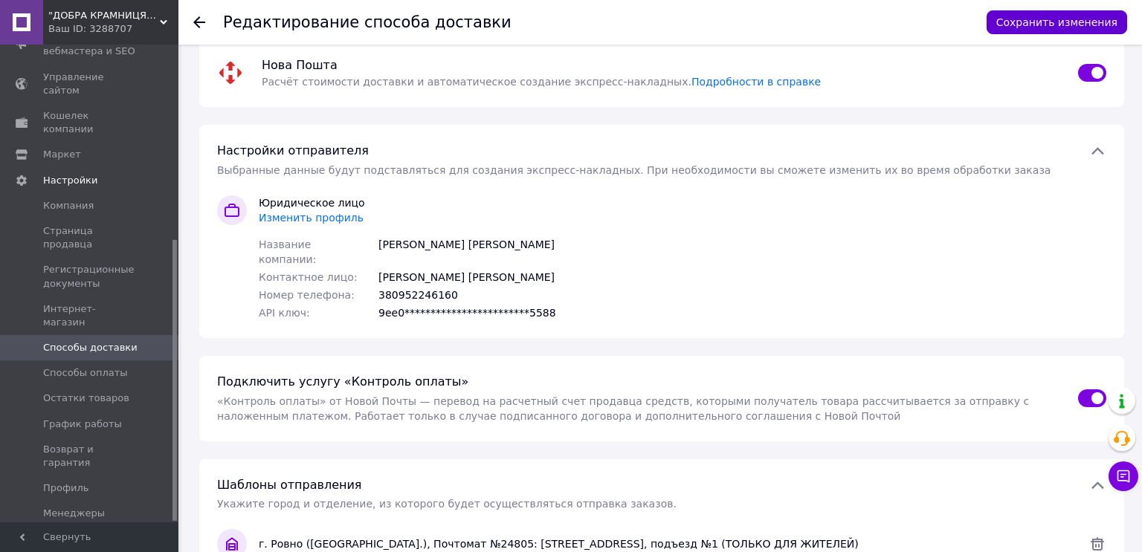
click at [1016, 20] on button "Сохранить изменения" at bounding box center [1056, 22] width 140 height 24
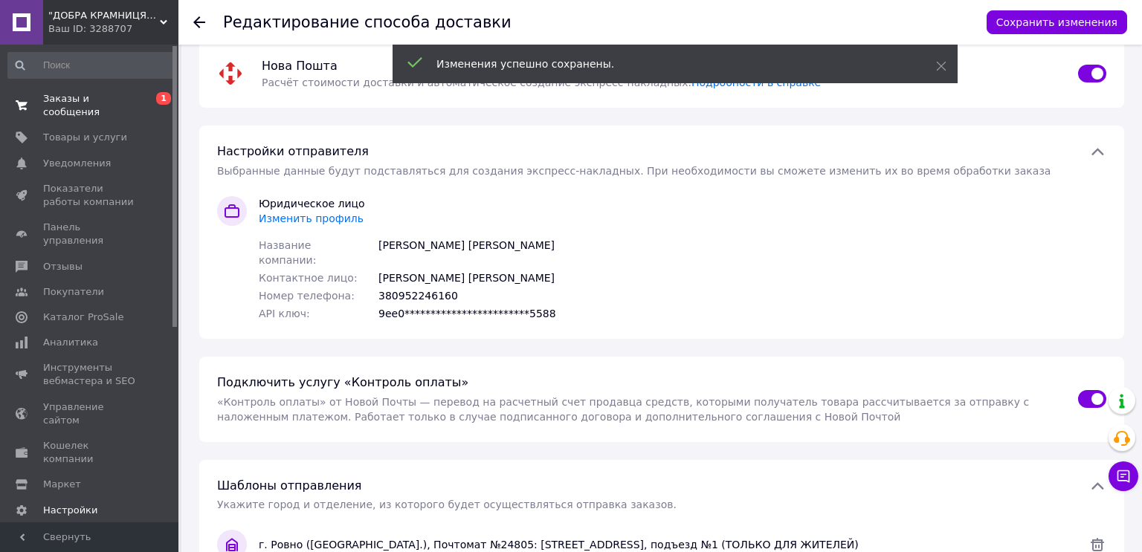
scroll to position [0, 0]
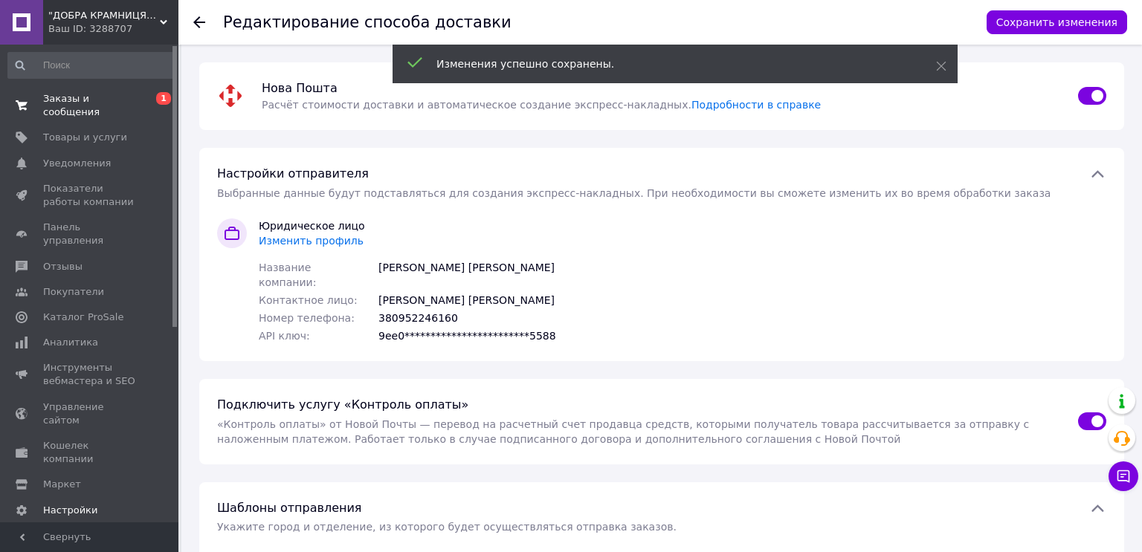
click at [63, 95] on span "Заказы и сообщения" at bounding box center [90, 105] width 94 height 27
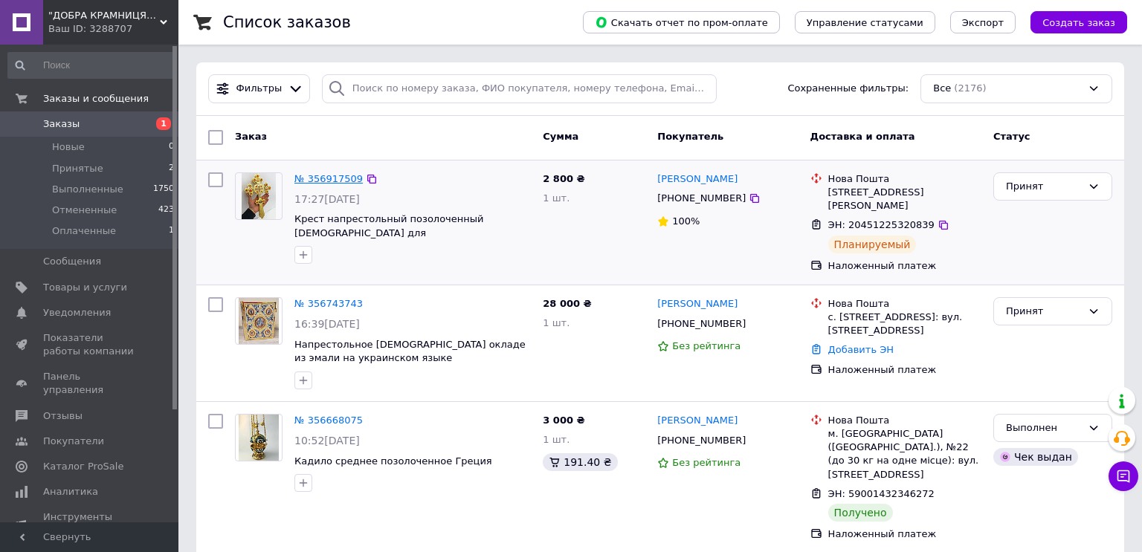
click at [340, 175] on link "№ 356917509" at bounding box center [328, 178] width 68 height 11
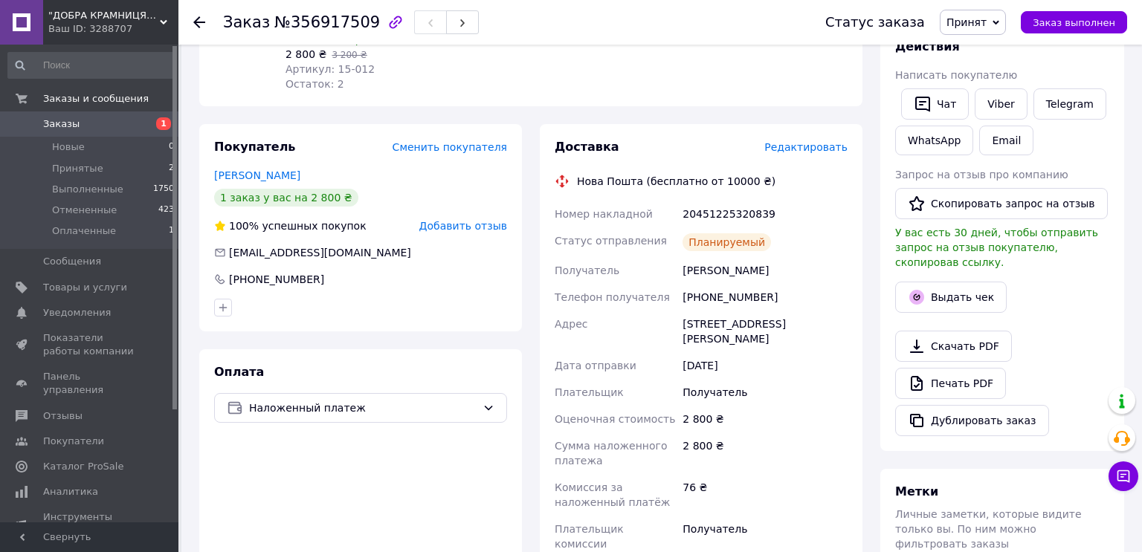
scroll to position [97, 0]
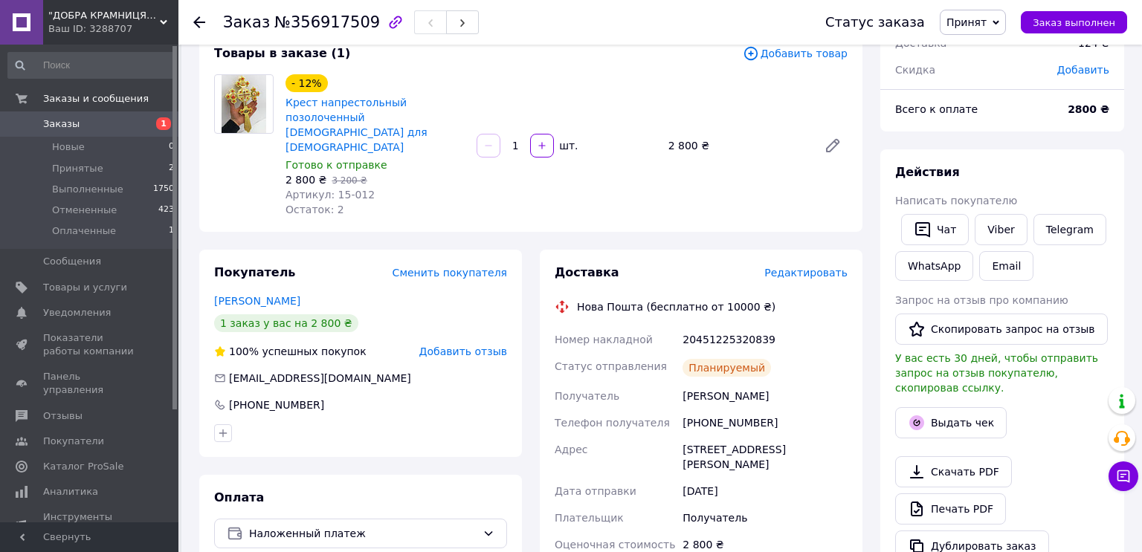
click at [802, 267] on span "Редактировать" at bounding box center [805, 273] width 83 height 12
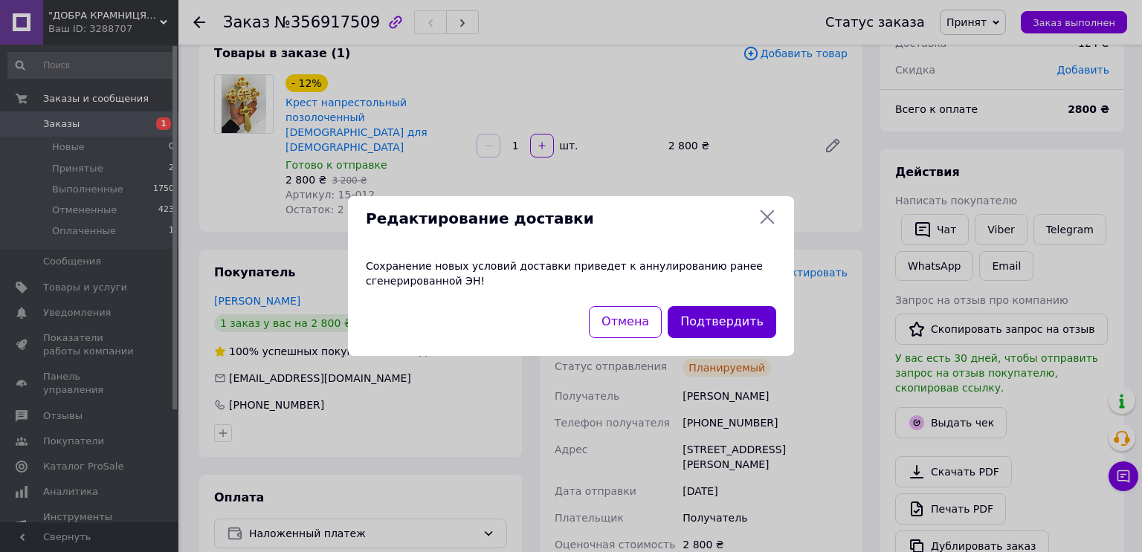
click at [715, 321] on button "Подтвердить" at bounding box center [721, 322] width 109 height 32
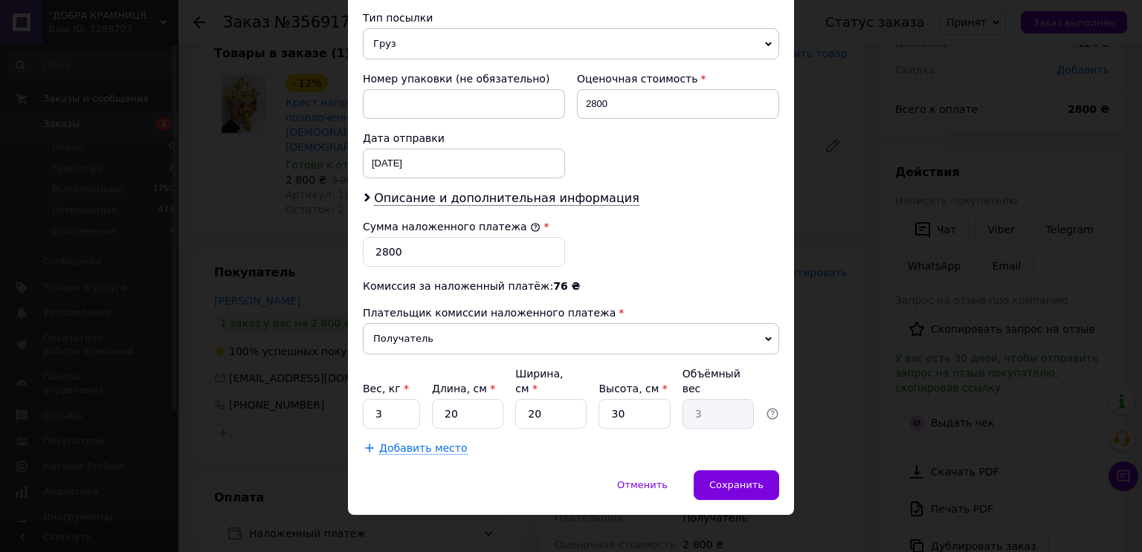
scroll to position [606, 0]
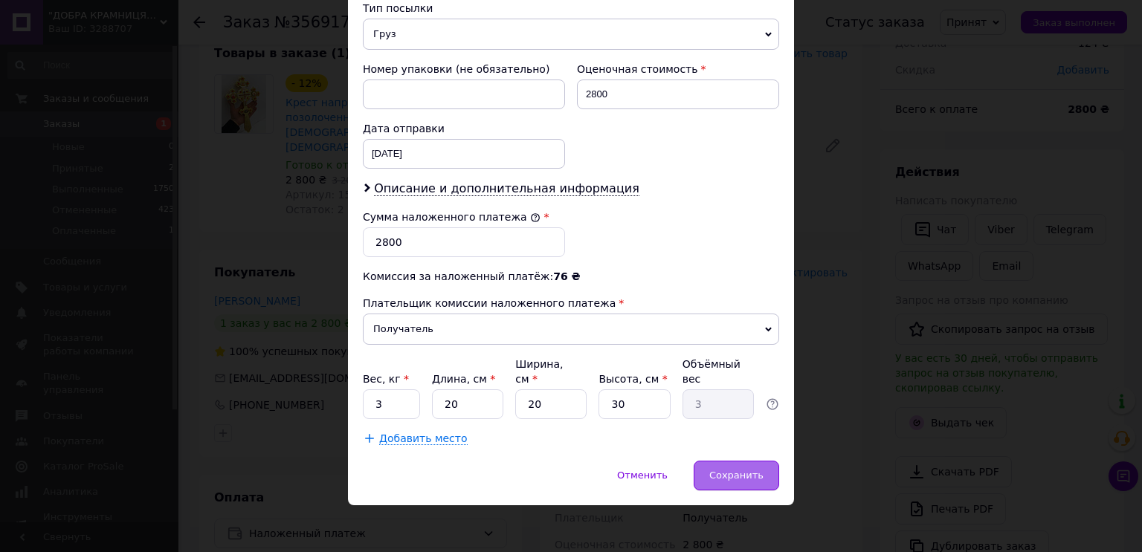
click at [745, 470] on span "Сохранить" at bounding box center [736, 475] width 54 height 11
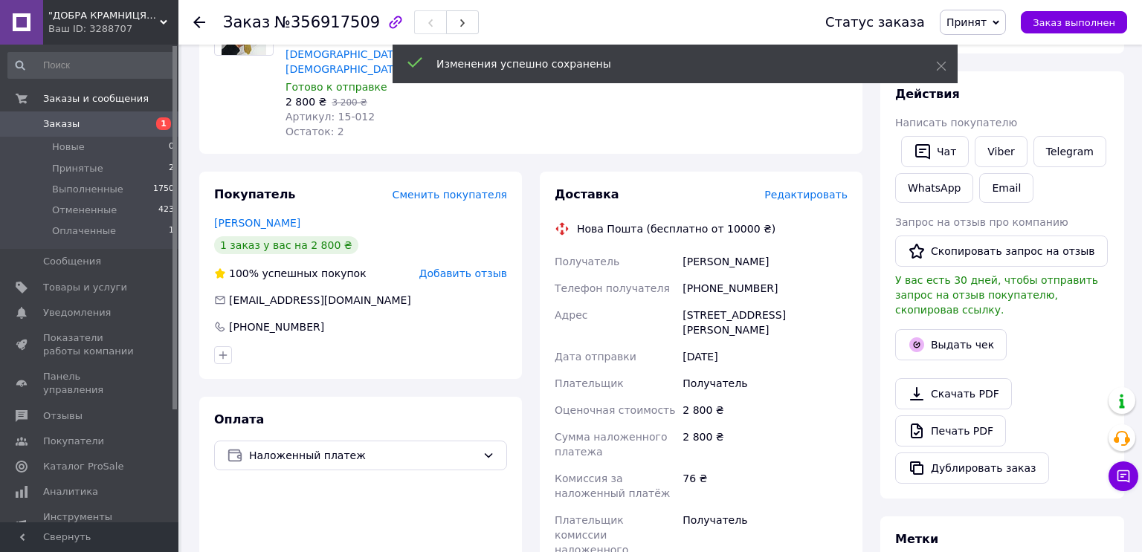
scroll to position [349, 0]
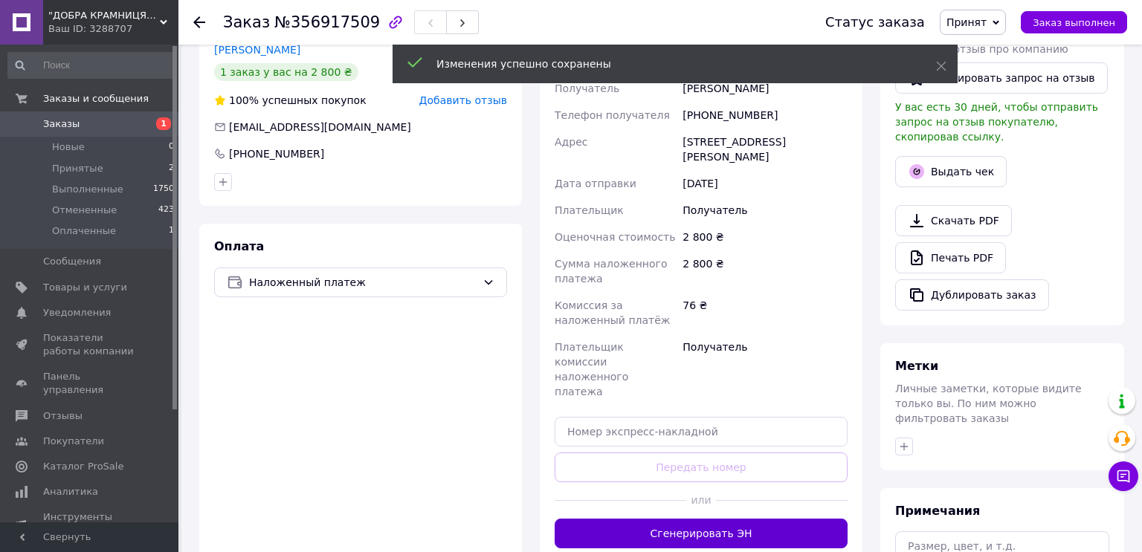
click at [735, 519] on button "Сгенерировать ЭН" at bounding box center [700, 534] width 293 height 30
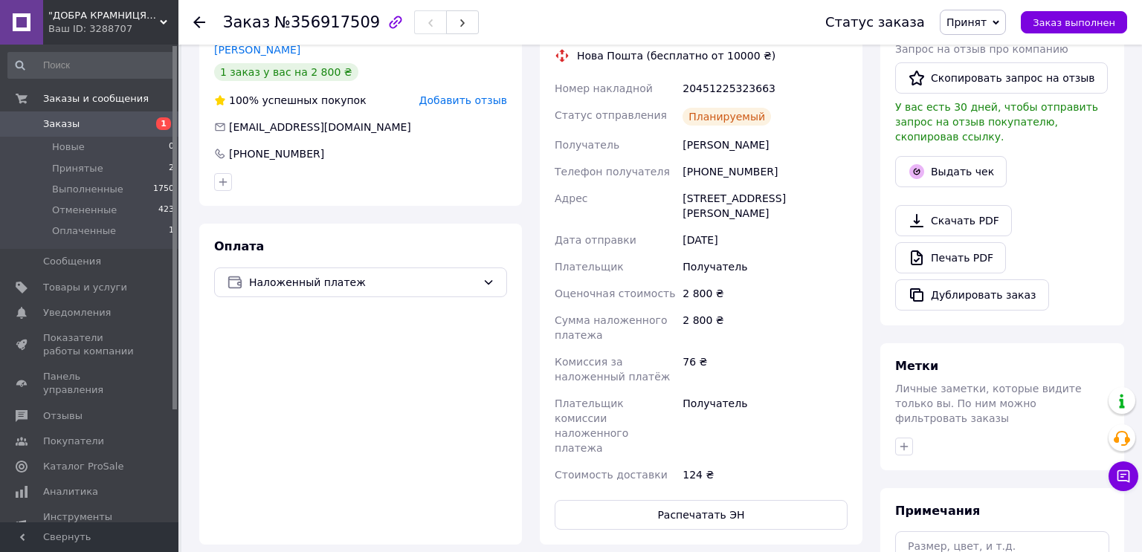
click at [62, 129] on span "Заказы" at bounding box center [61, 123] width 36 height 13
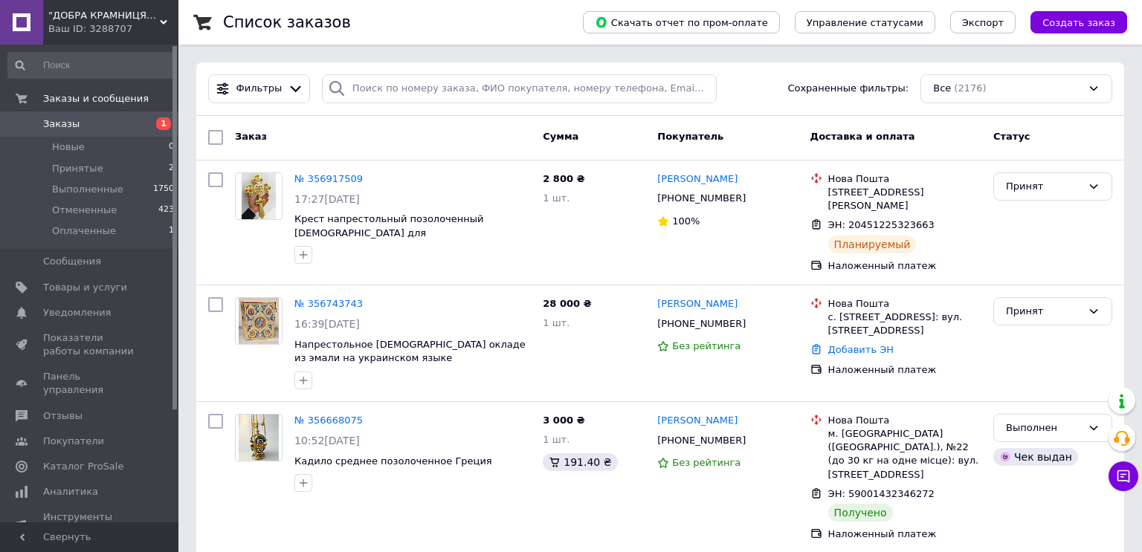
click at [87, 128] on span "Заказы" at bounding box center [90, 123] width 94 height 13
click at [68, 124] on span "Заказы" at bounding box center [61, 123] width 36 height 13
